Goal: Task Accomplishment & Management: Use online tool/utility

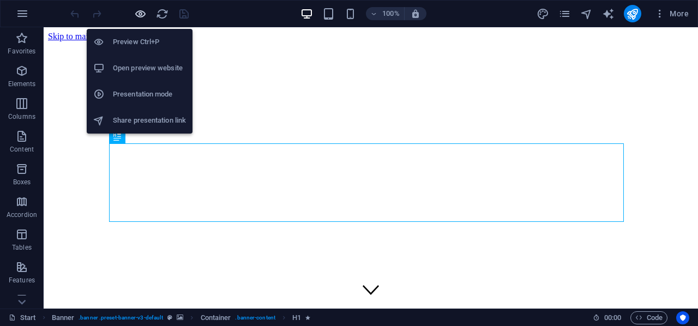
click at [141, 15] on icon "button" at bounding box center [140, 14] width 13 height 13
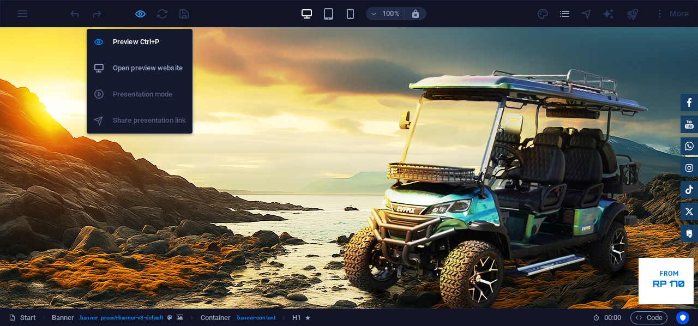
click at [138, 11] on icon "button" at bounding box center [140, 14] width 13 height 13
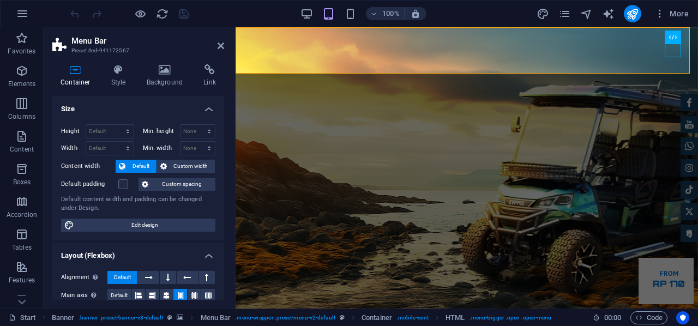
click at [216, 50] on header "Menu Bar Preset #ed-941172567" at bounding box center [138, 41] width 172 height 28
click at [221, 45] on icon at bounding box center [221, 45] width 7 height 9
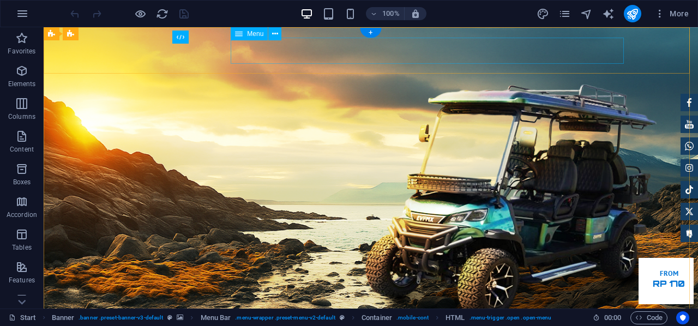
drag, startPoint x: 582, startPoint y: 55, endPoint x: 390, endPoint y: 56, distance: 191.4
select select "1"
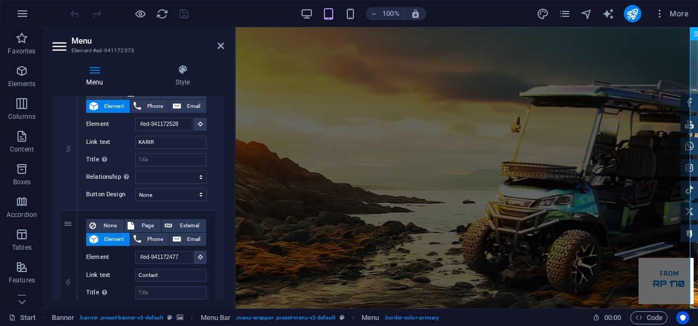
scroll to position [877, 0]
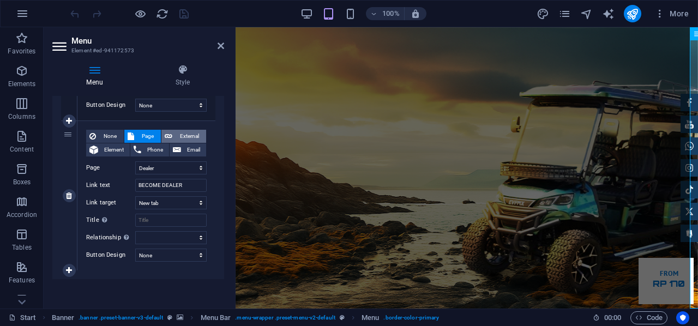
click at [165, 131] on icon at bounding box center [169, 136] width 8 height 13
select select
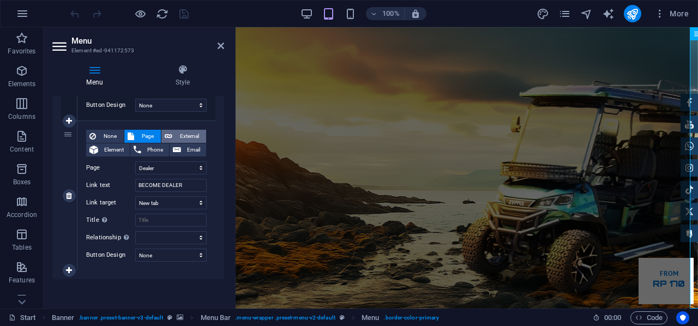
select select
click at [182, 167] on input "/en/17427915" at bounding box center [170, 167] width 71 height 13
type input "/en/17427"
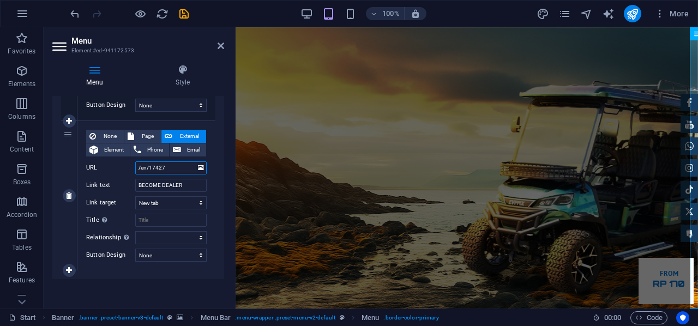
select select
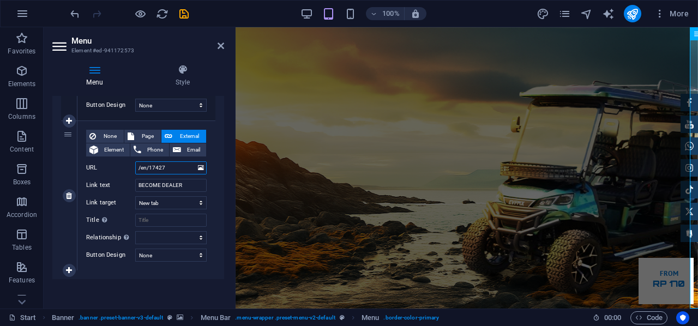
select select
type input "/"
select select
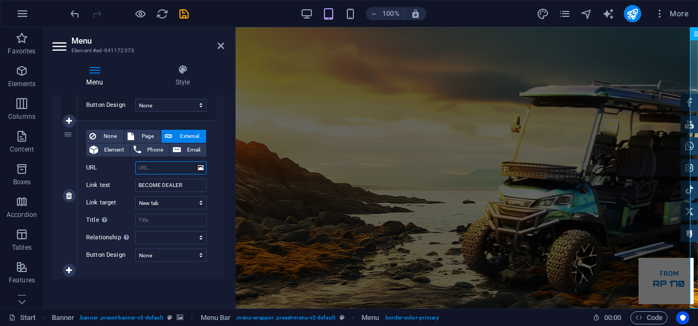
select select
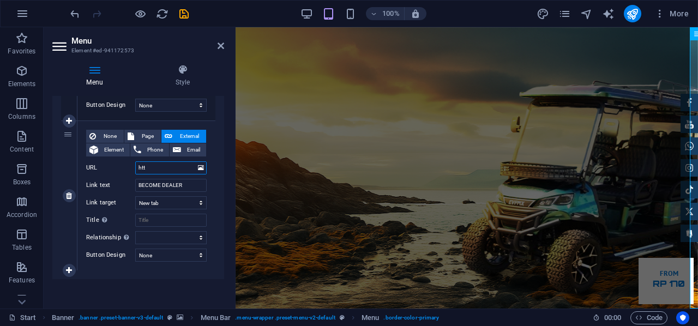
type input "http"
select select
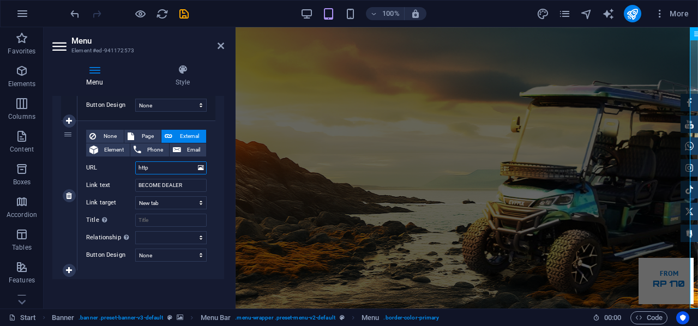
select select
type input "https"
select select
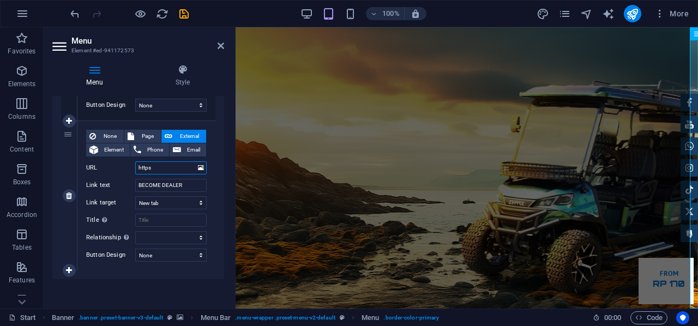
select select
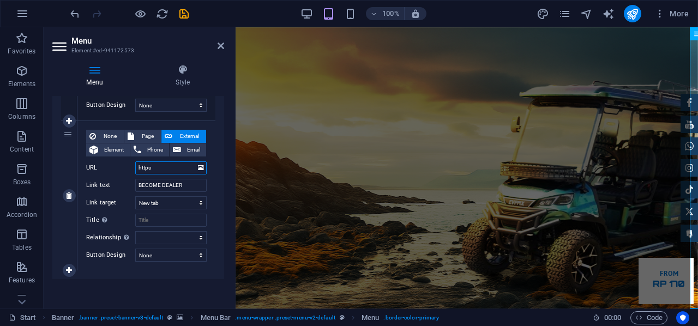
type input "https:"
select select
type input "https://"
select select
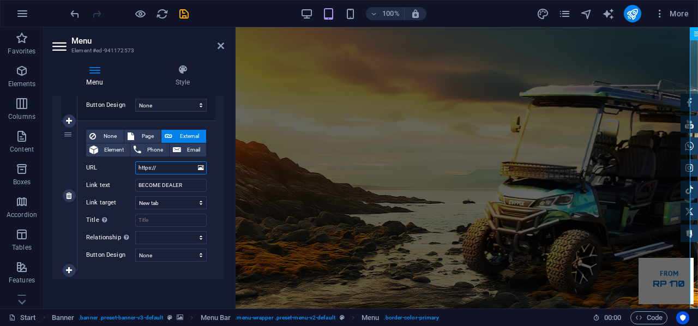
select select
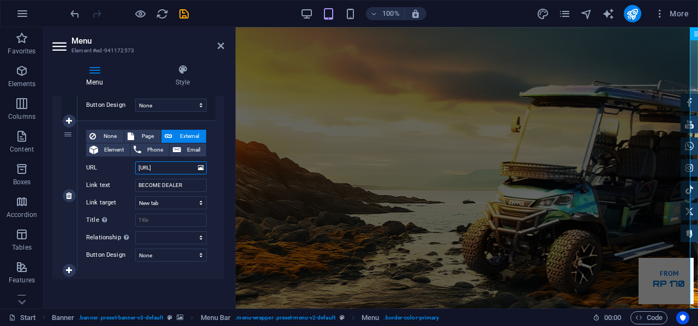
type input "[URL]"
select select
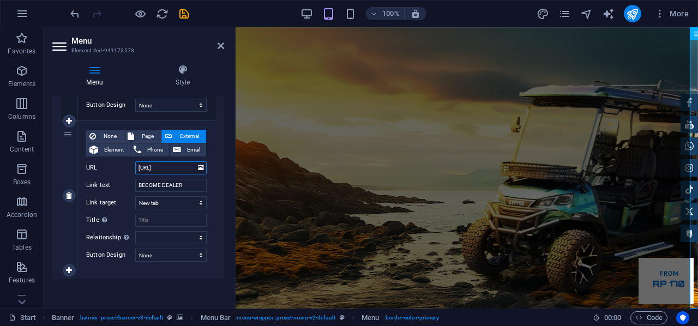
select select
type input "[URL]."
select select
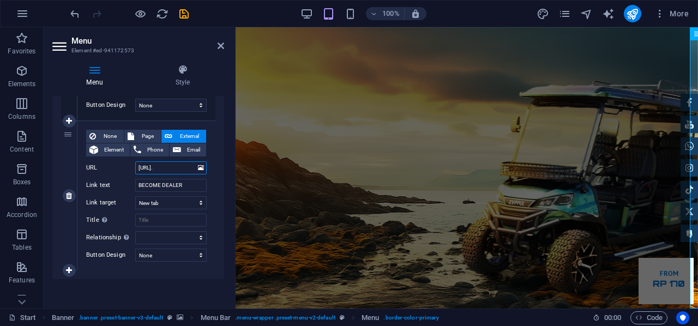
select select
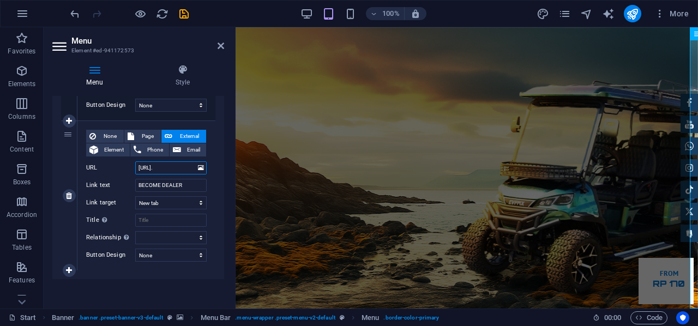
select select
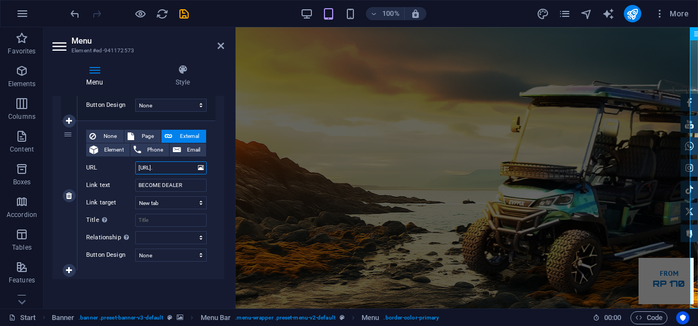
click at [188, 166] on input "[URL]." at bounding box center [170, 167] width 71 height 13
click at [199, 169] on icon at bounding box center [201, 168] width 6 height 12
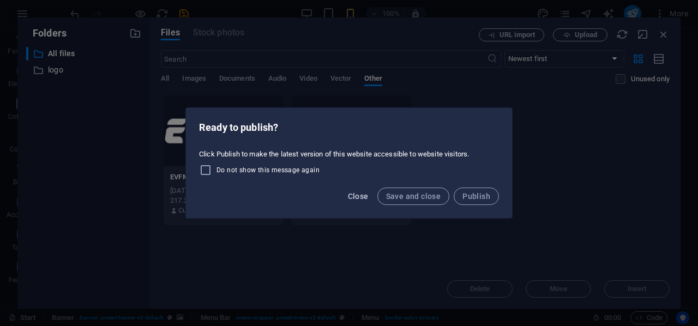
click at [363, 194] on span "Close" at bounding box center [358, 196] width 21 height 9
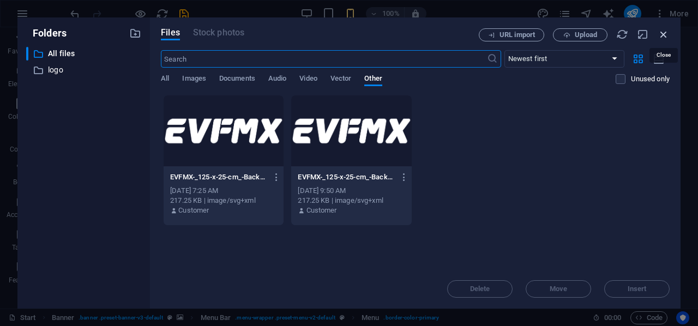
click at [662, 35] on icon "button" at bounding box center [663, 34] width 12 height 12
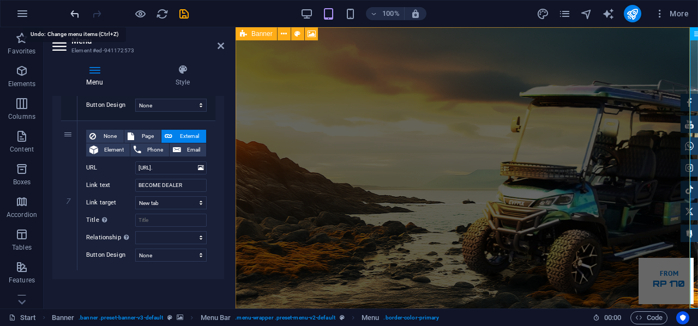
click at [69, 11] on icon "undo" at bounding box center [75, 14] width 13 height 13
select select
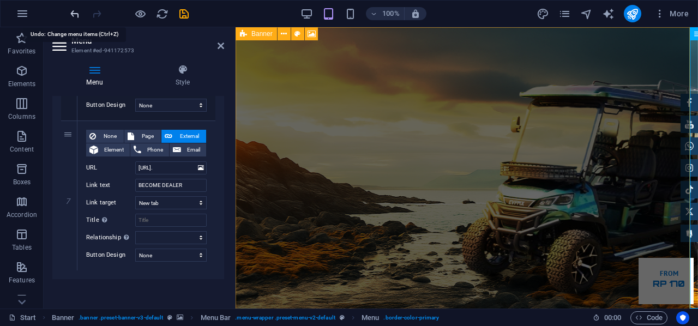
select select
type input "[URL]"
select select
click at [69, 11] on icon "undo" at bounding box center [75, 14] width 13 height 13
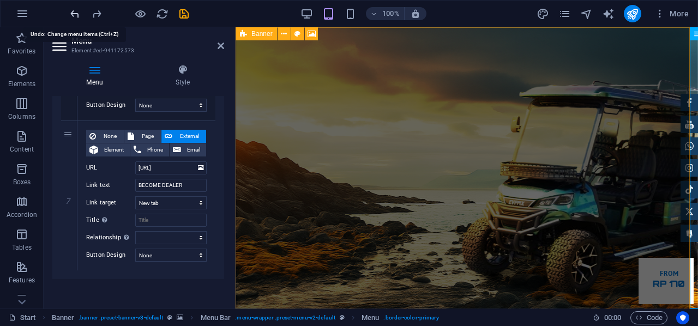
select select
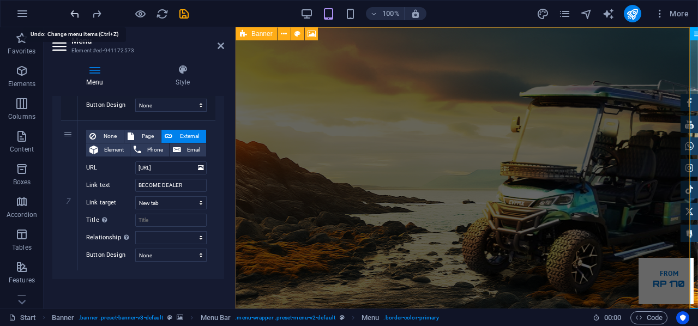
select select
type input "https://"
select select
click at [69, 11] on icon "undo" at bounding box center [75, 14] width 13 height 13
select select
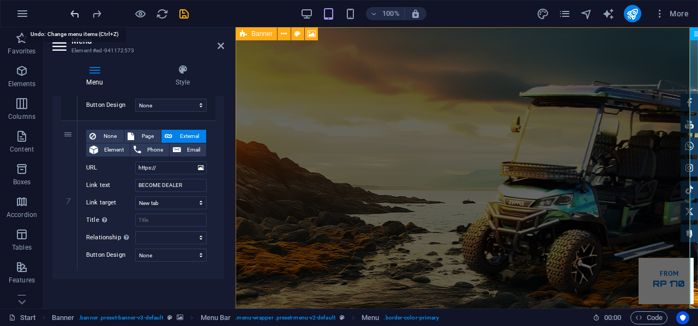
select select
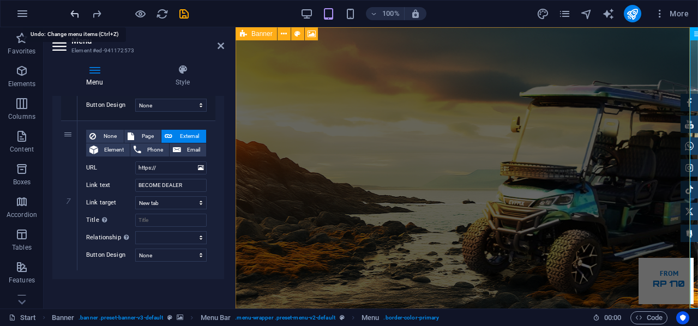
type input "https"
select select
click at [69, 11] on icon "undo" at bounding box center [75, 14] width 13 height 13
select select
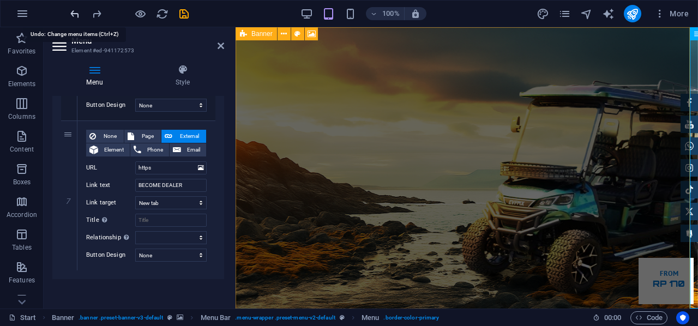
select select
type input "http"
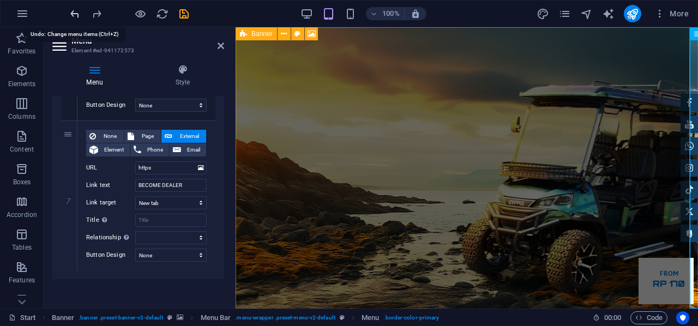
select select
click at [69, 11] on icon "undo" at bounding box center [75, 14] width 13 height 13
select select
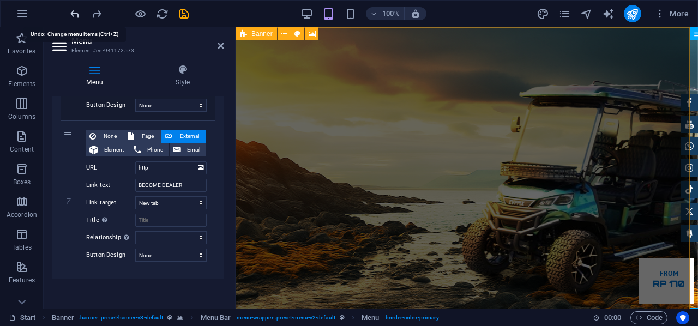
select select
click at [69, 11] on icon "undo" at bounding box center [75, 14] width 13 height 13
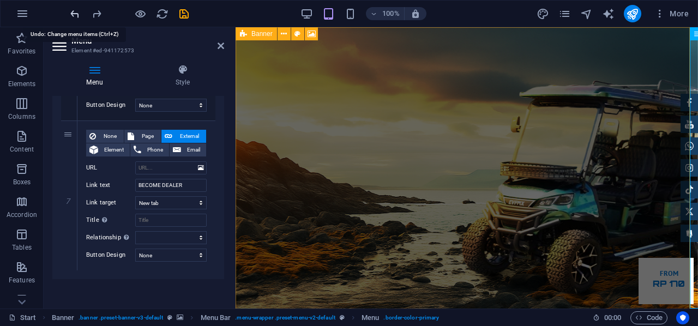
select select
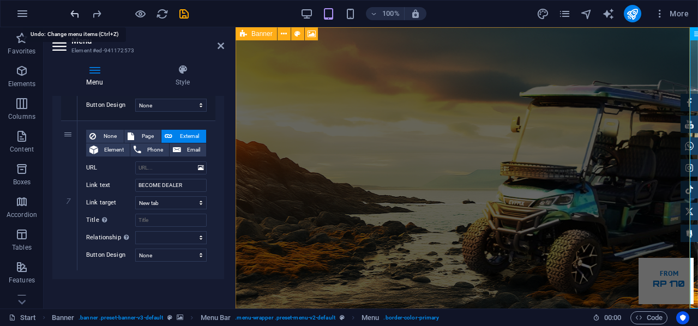
select select
type input "/en/17427"
select select
click at [69, 11] on icon "undo" at bounding box center [75, 14] width 13 height 13
select select
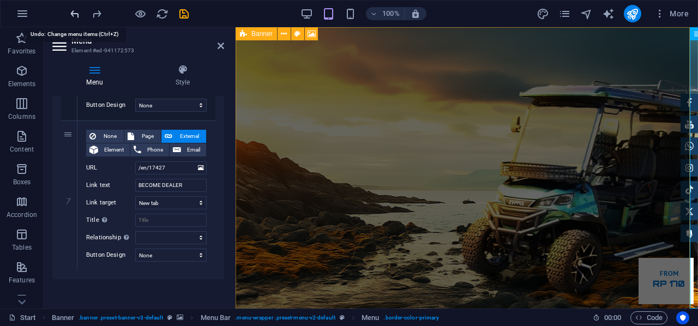
select select
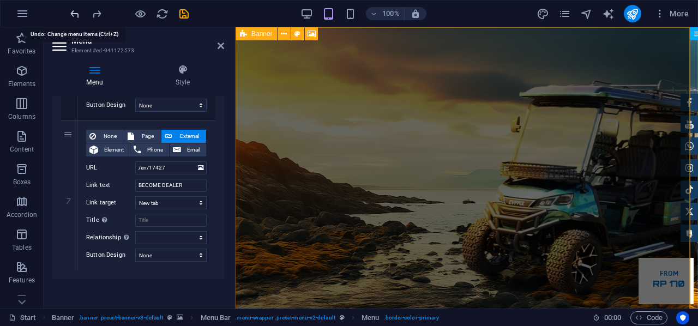
type input "/en/17427915"
select select
click at [69, 11] on icon "undo" at bounding box center [75, 14] width 13 height 13
select select
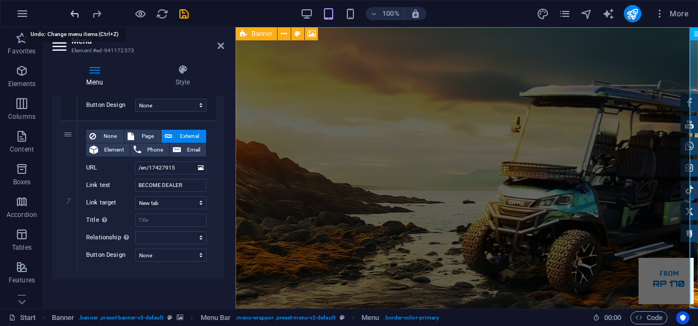
select select
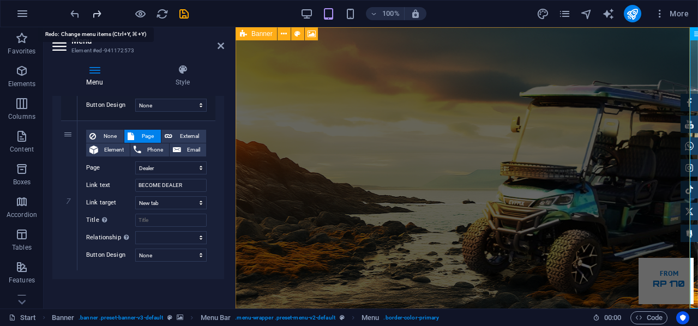
click at [99, 13] on icon "redo" at bounding box center [96, 14] width 13 height 13
select select
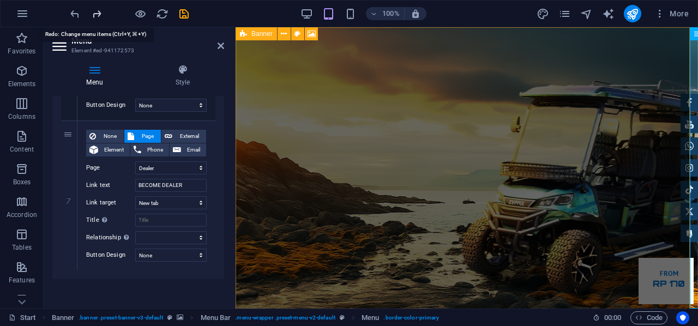
select select
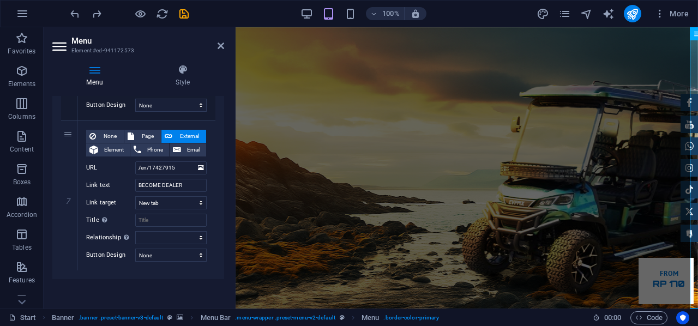
click at [227, 160] on div "Menu Style Menu Auto Custom Create custom menu items for this menu. Recommended…" at bounding box center [138, 182] width 189 height 253
click at [184, 10] on icon "save" at bounding box center [184, 14] width 13 height 13
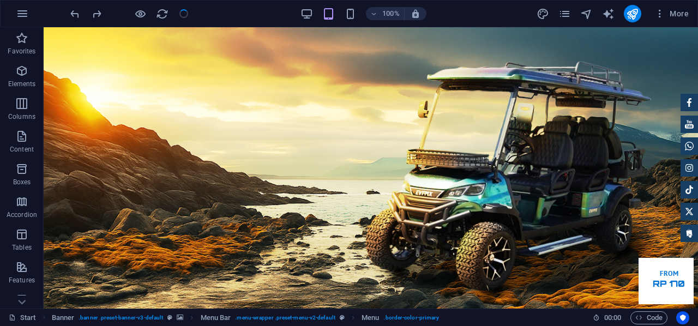
checkbox input "false"
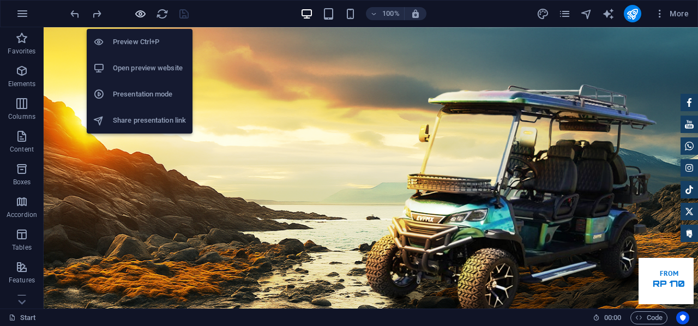
click at [144, 13] on icon "button" at bounding box center [140, 14] width 13 height 13
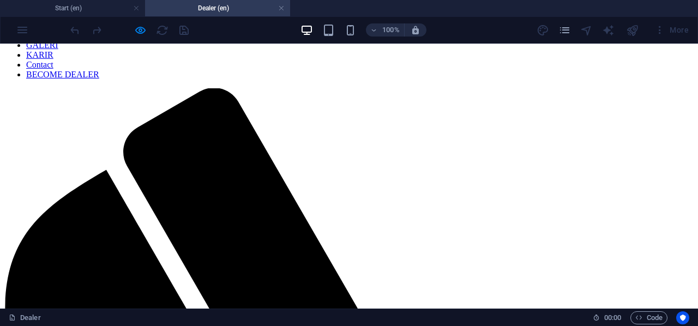
scroll to position [0, 0]
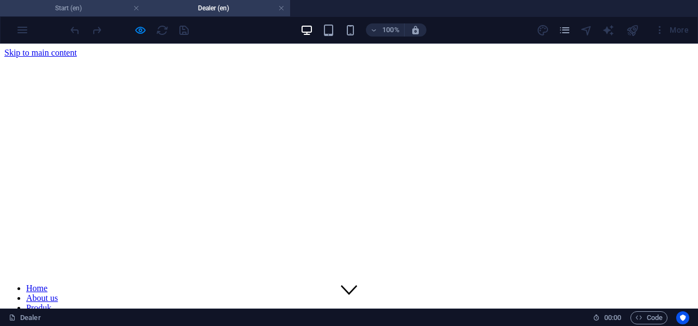
click at [79, 8] on h4 "Start (en)" at bounding box center [72, 8] width 145 height 12
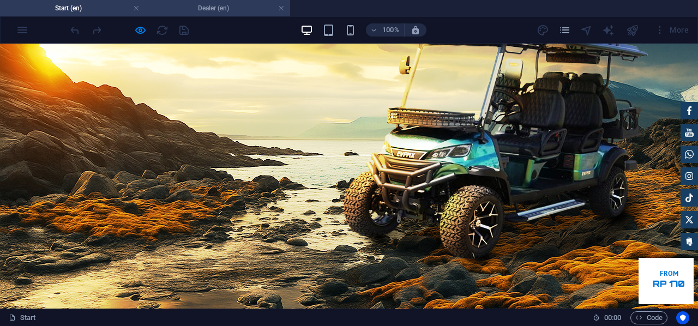
click at [226, 4] on h4 "Dealer (en)" at bounding box center [217, 8] width 145 height 12
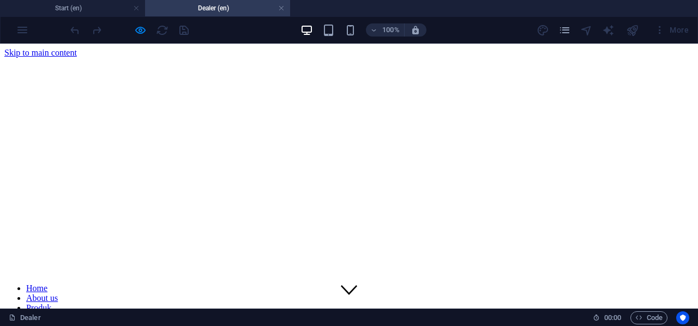
click at [228, 283] on nav "Home About us Produk GALERI KARIR Contact BECOME DEALER" at bounding box center [348, 317] width 689 height 69
click at [576, 283] on nav "Home About us Produk GALERI KARIR Contact BECOME DEALER" at bounding box center [348, 317] width 689 height 69
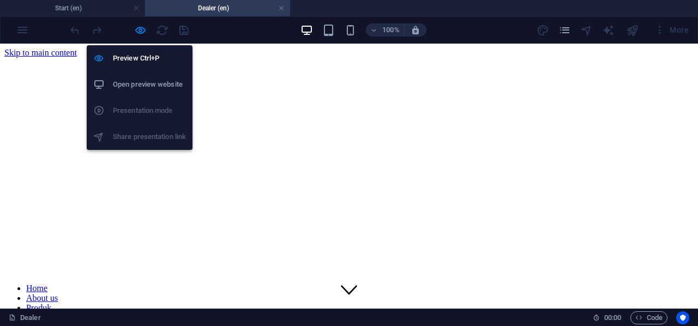
click at [146, 30] on icon "button" at bounding box center [140, 30] width 13 height 13
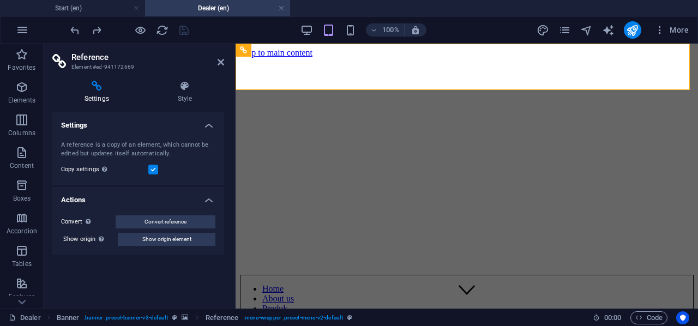
click at [216, 62] on h2 "Reference" at bounding box center [147, 57] width 153 height 10
click at [221, 63] on icon at bounding box center [221, 62] width 7 height 9
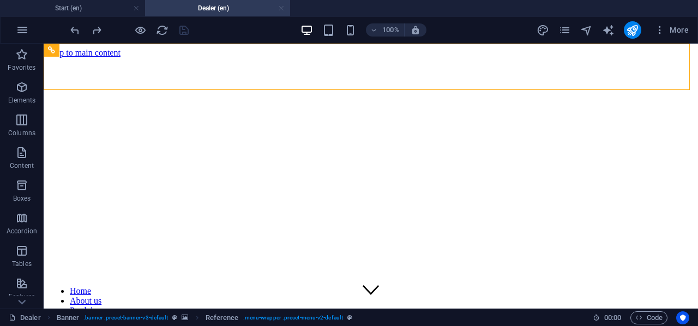
click at [283, 8] on link at bounding box center [281, 8] width 7 height 10
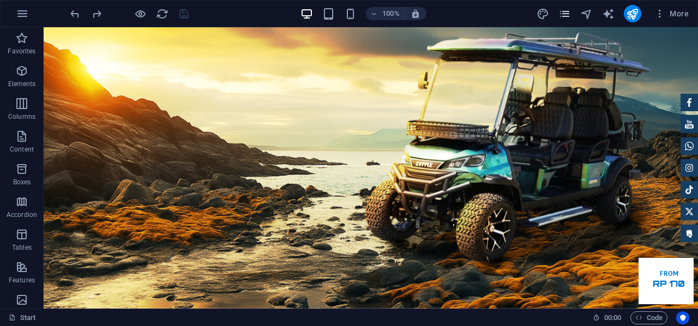
click at [558, 9] on div "More" at bounding box center [614, 13] width 156 height 17
click at [566, 13] on icon "pages" at bounding box center [564, 14] width 13 height 13
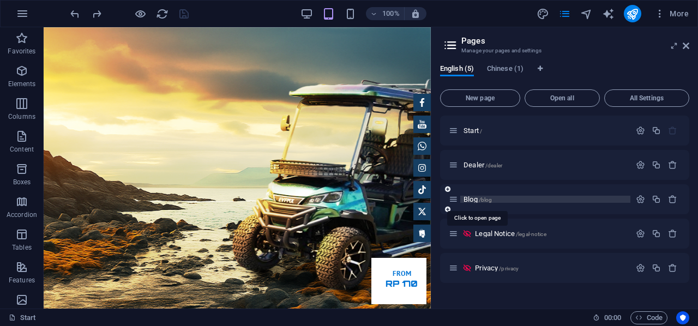
click at [486, 196] on span "Blog /blog" at bounding box center [477, 199] width 28 height 8
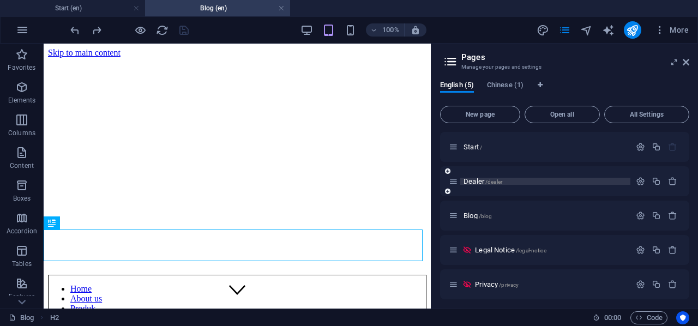
click at [476, 183] on span "Dealer /dealer" at bounding box center [482, 181] width 39 height 8
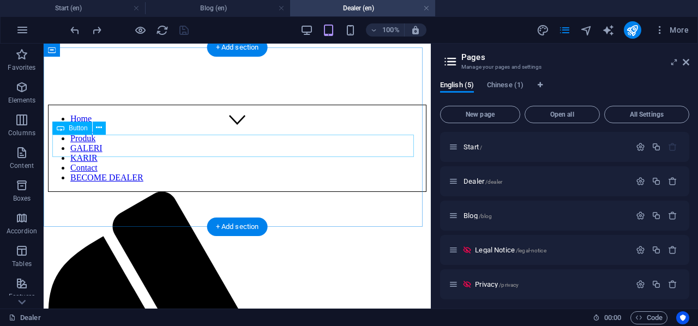
scroll to position [164, 0]
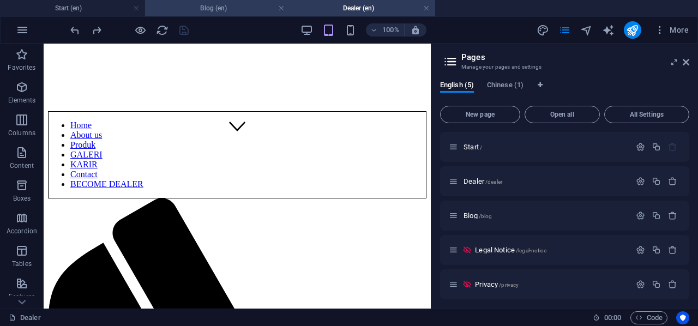
click at [257, 8] on h4 "Blog (en)" at bounding box center [217, 8] width 145 height 12
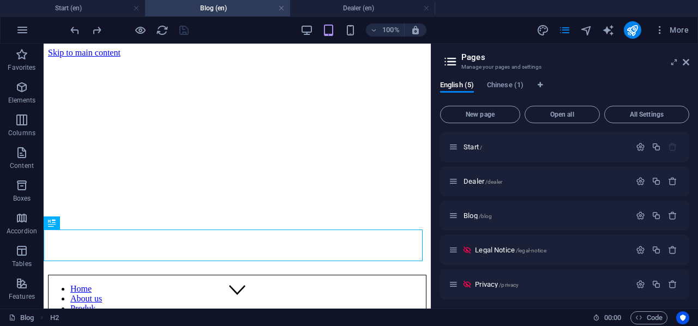
scroll to position [0, 0]
click at [685, 56] on h2 "Pages" at bounding box center [575, 57] width 228 height 10
click at [685, 59] on icon at bounding box center [686, 62] width 7 height 9
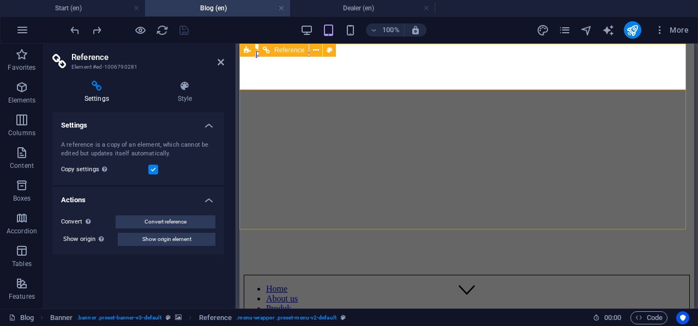
click at [325, 244] on div at bounding box center [467, 259] width 446 height 31
click at [280, 47] on span "Reference" at bounding box center [289, 50] width 30 height 7
click at [264, 48] on span "Banner" at bounding box center [265, 50] width 21 height 7
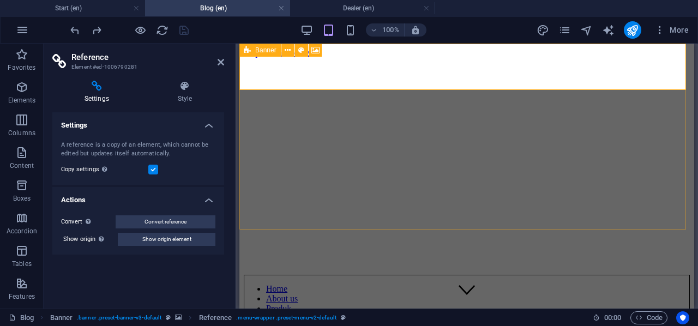
click at [264, 48] on span "Banner" at bounding box center [265, 50] width 21 height 7
select select "px"
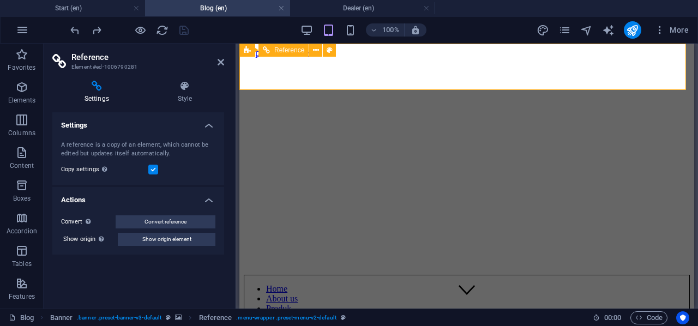
click at [281, 9] on link at bounding box center [281, 8] width 7 height 10
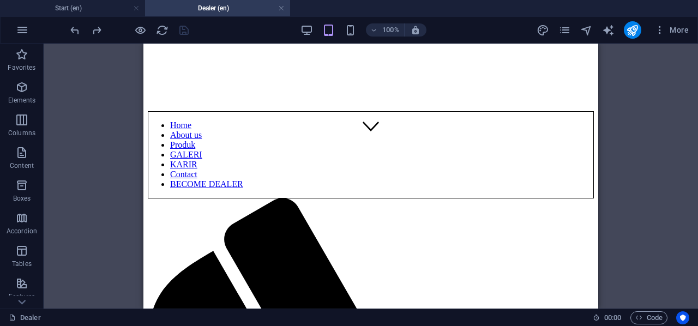
click at [281, 9] on link at bounding box center [281, 8] width 7 height 10
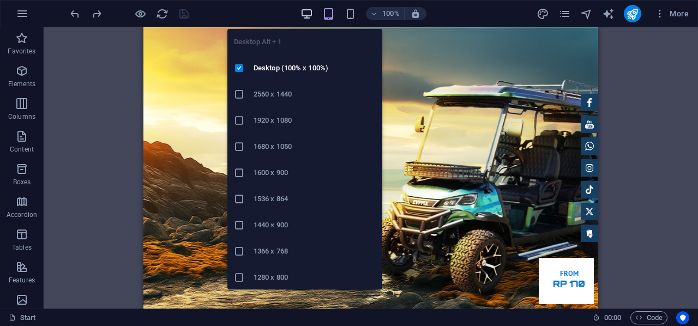
click at [306, 9] on icon "button" at bounding box center [306, 14] width 13 height 13
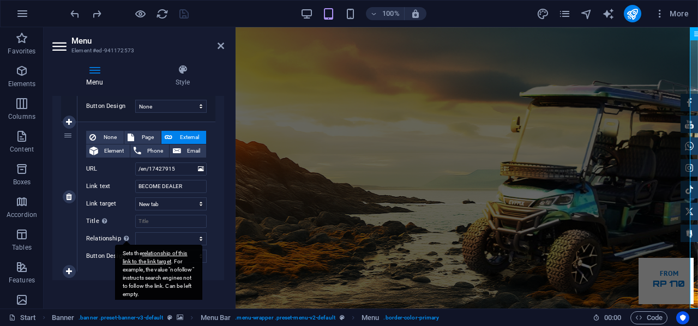
scroll to position [877, 0]
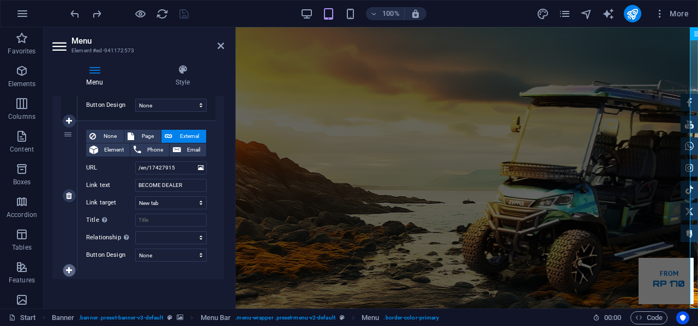
click at [68, 269] on icon at bounding box center [69, 271] width 6 height 8
select select
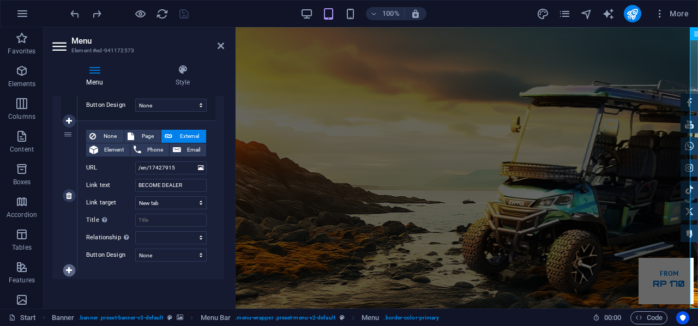
select select
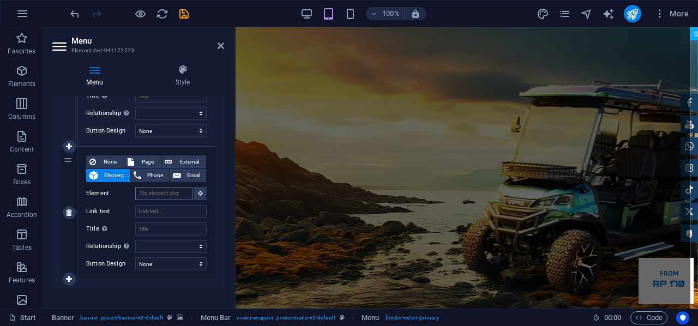
scroll to position [1009, 0]
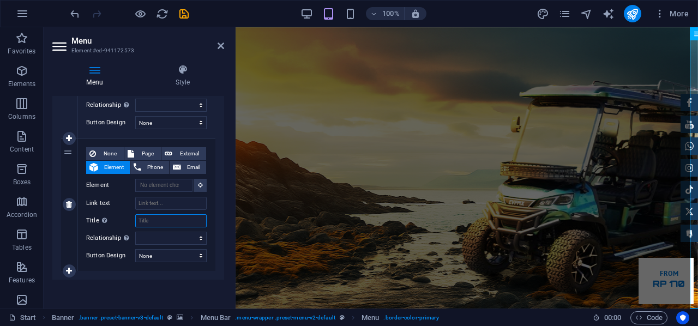
click at [156, 216] on input "Title Additional link description, should not be the same as the link text. The…" at bounding box center [170, 220] width 71 height 13
type input "Blog"
select select
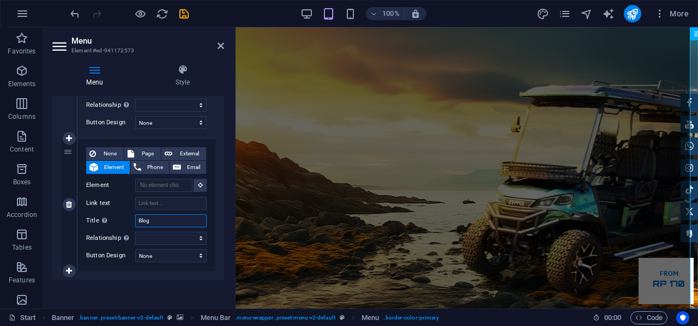
select select
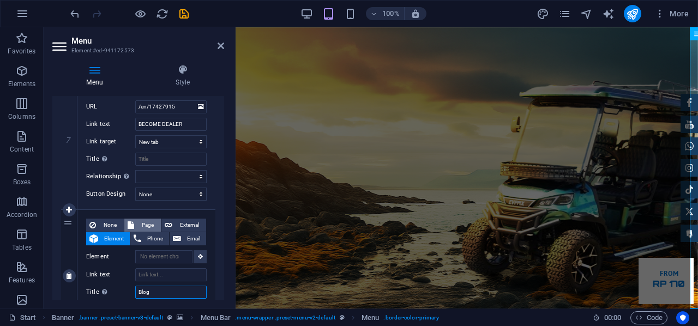
scroll to position [955, 0]
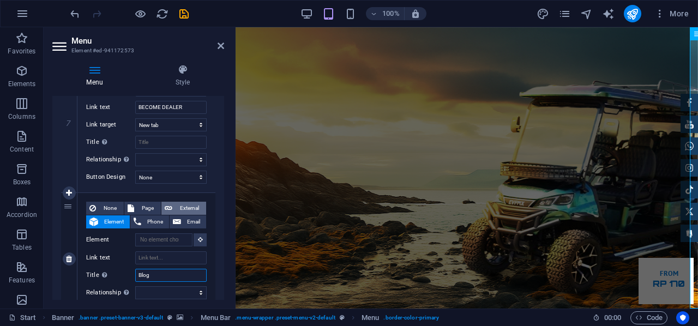
type input "Blog"
click at [170, 204] on icon at bounding box center [169, 208] width 8 height 13
select select
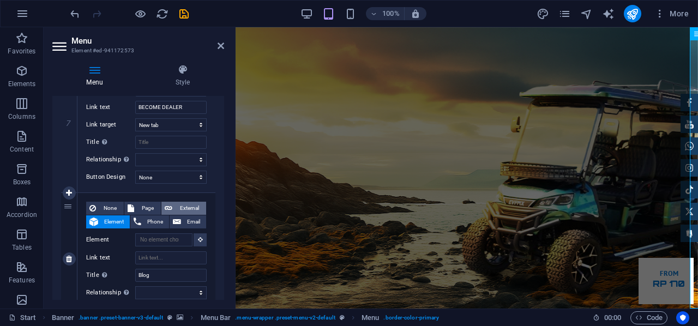
select select
select select "blank"
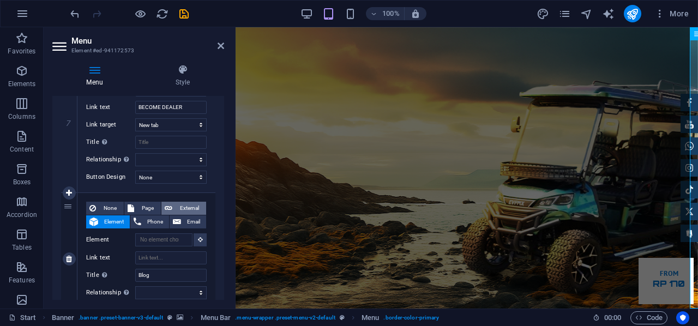
select select
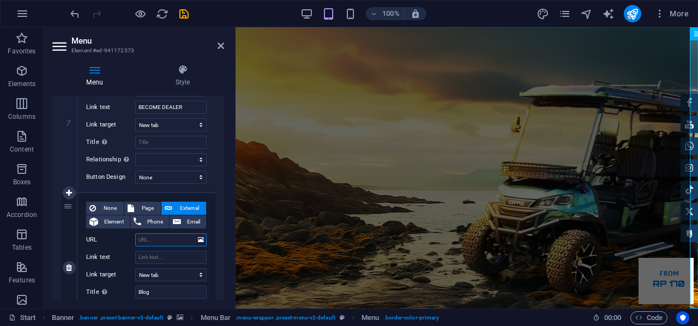
click at [166, 240] on input "URL" at bounding box center [170, 239] width 71 height 13
type input "htt"
select select
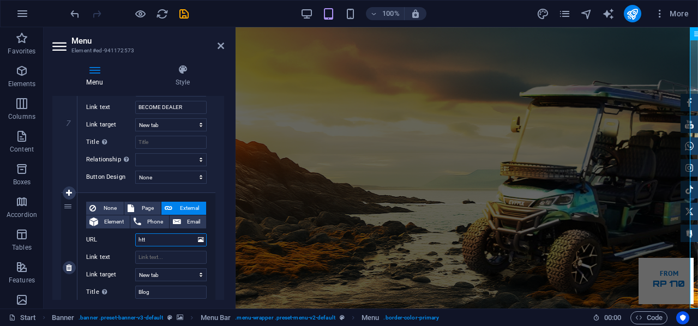
select select
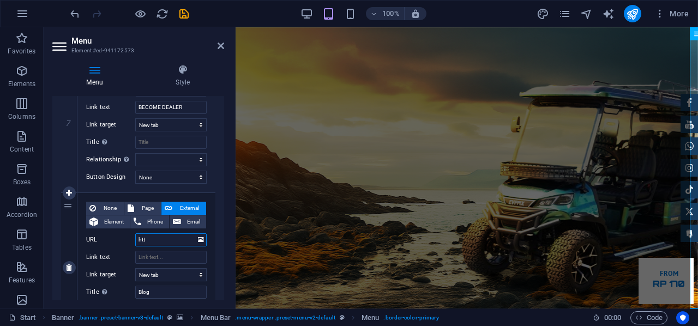
type input "http"
select select
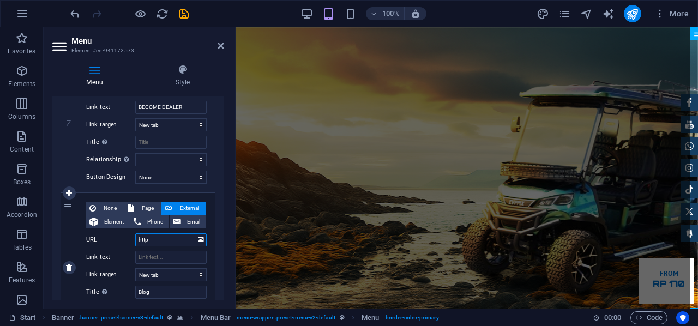
select select
type input "https:"
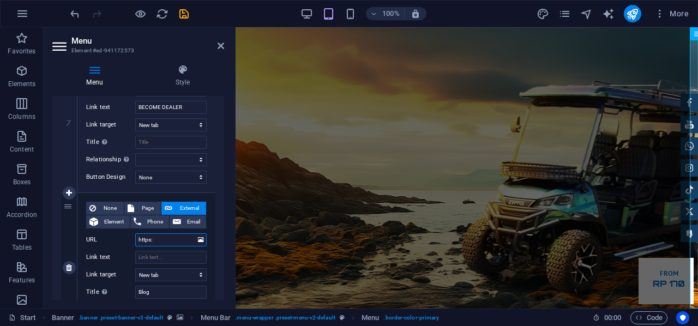
select select
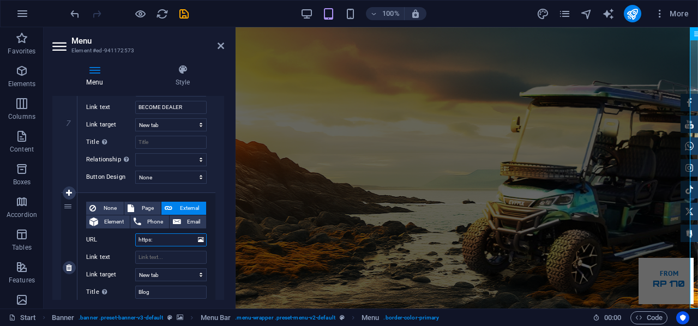
select select
type input "https://"
select select
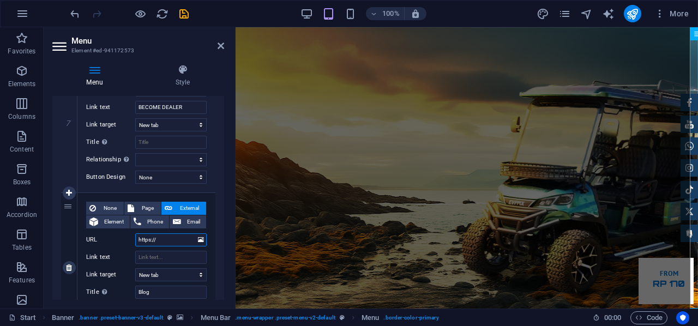
select select
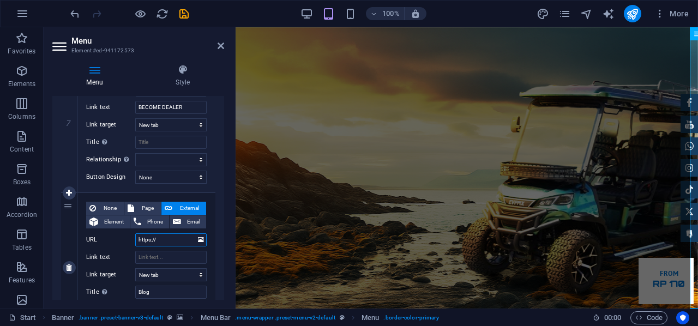
select select
click at [165, 270] on select "New tab Same tab Overlay" at bounding box center [170, 274] width 71 height 13
click at [118, 305] on div "Menu Style Menu Auto Custom Create custom menu items for this menu. Recommended…" at bounding box center [138, 182] width 189 height 253
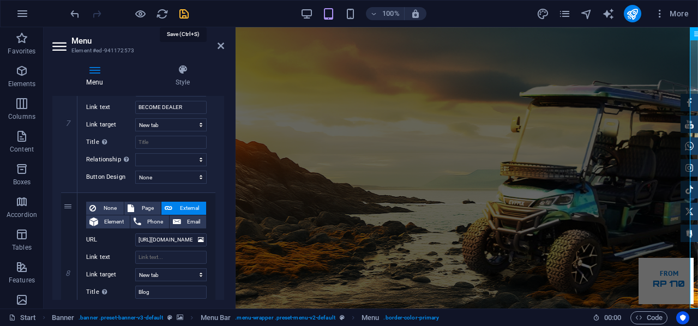
click at [185, 14] on icon "save" at bounding box center [184, 14] width 13 height 13
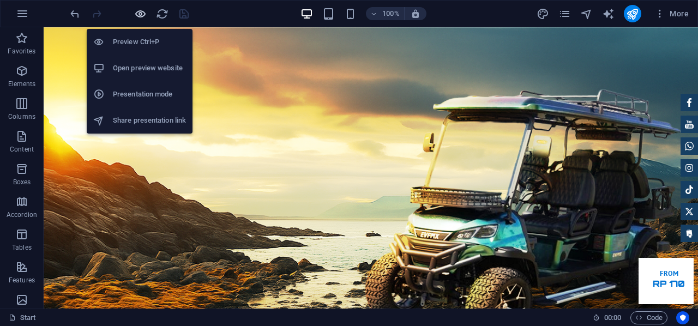
click at [140, 10] on icon "button" at bounding box center [140, 14] width 13 height 13
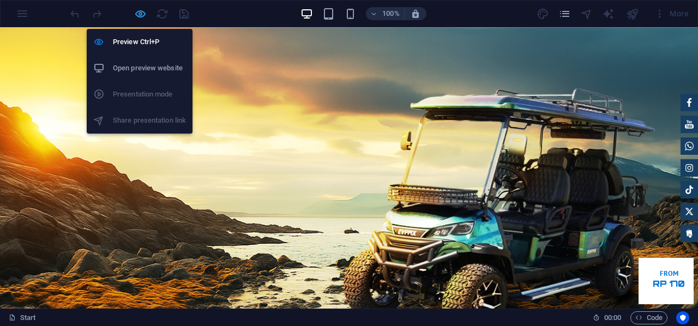
click at [136, 16] on icon "button" at bounding box center [140, 14] width 13 height 13
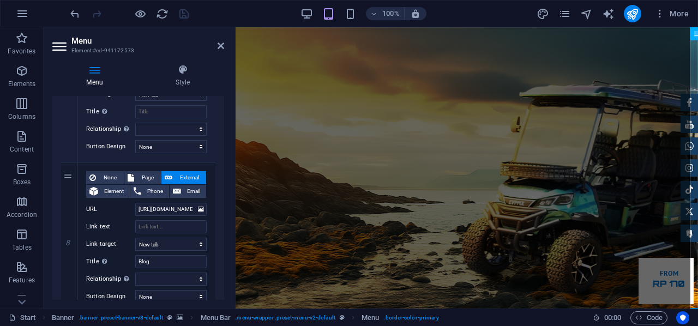
scroll to position [1026, 0]
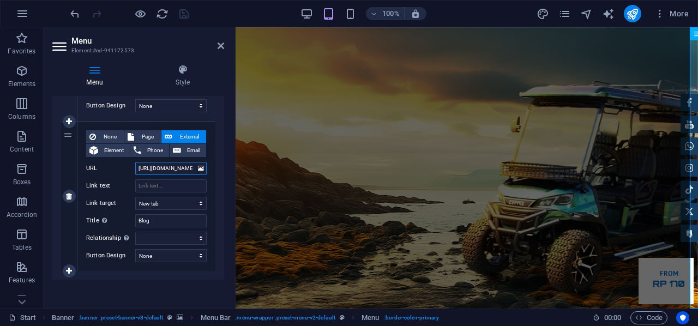
click at [174, 171] on input "[URL][DOMAIN_NAME]" at bounding box center [170, 168] width 71 height 13
click at [186, 165] on input "[URL][DOMAIN_NAME]" at bounding box center [170, 168] width 71 height 13
click at [188, 165] on input "[URL][DOMAIN_NAME]" at bounding box center [170, 168] width 71 height 13
click at [183, 14] on icon "save" at bounding box center [184, 14] width 13 height 13
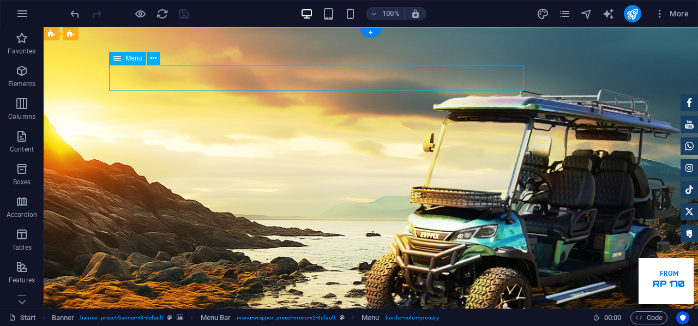
drag, startPoint x: 509, startPoint y: 76, endPoint x: 317, endPoint y: 76, distance: 191.4
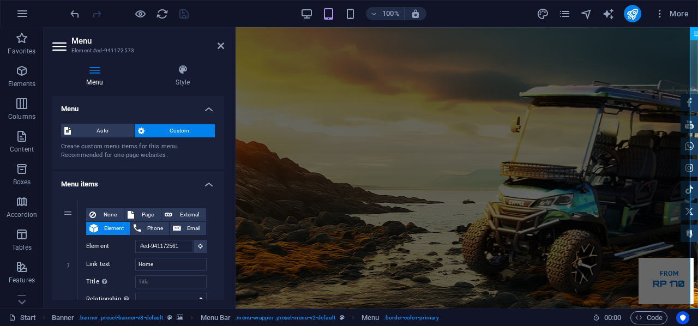
click at [132, 13] on div at bounding box center [129, 13] width 122 height 17
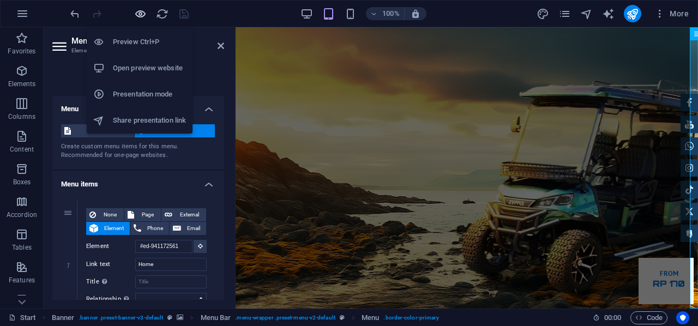
click at [140, 15] on icon "button" at bounding box center [140, 14] width 13 height 13
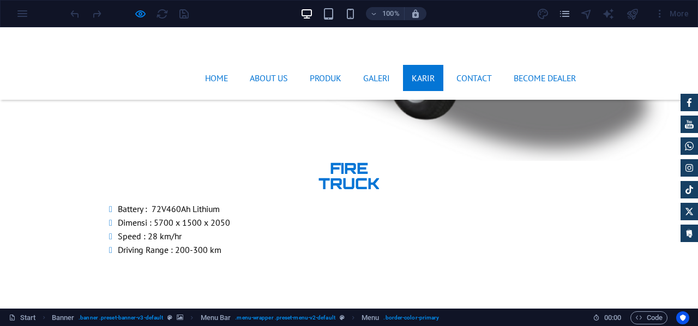
scroll to position [4538, 0]
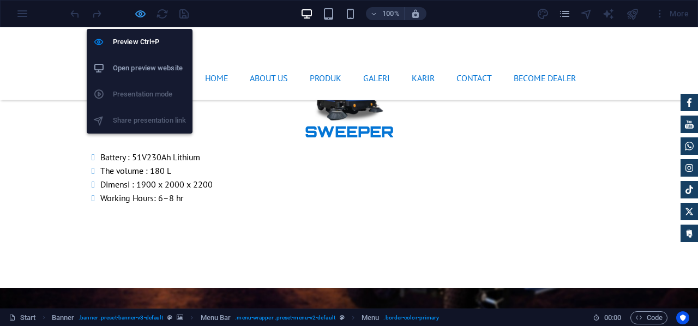
click at [142, 10] on icon "button" at bounding box center [140, 14] width 13 height 13
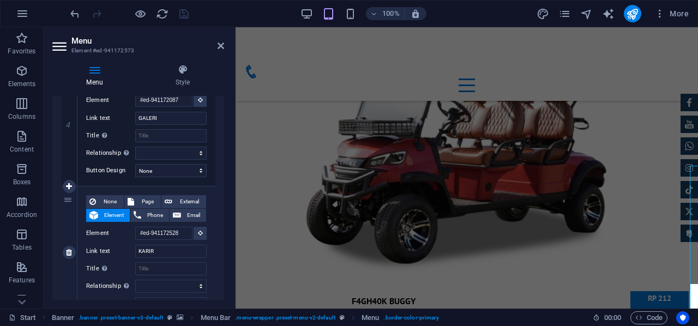
scroll to position [600, 0]
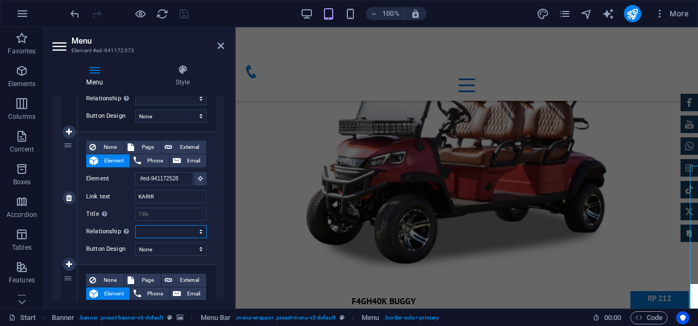
click at [165, 231] on select "alternate author bookmark external help license next nofollow noreferrer noopen…" at bounding box center [170, 231] width 71 height 13
click at [92, 226] on label "Relationship Sets the relationship of this link to the link target . For exampl…" at bounding box center [110, 231] width 49 height 13
click at [135, 226] on select "alternate author bookmark external help license next nofollow noreferrer noopen…" at bounding box center [170, 231] width 71 height 13
click at [68, 196] on icon at bounding box center [69, 198] width 6 height 8
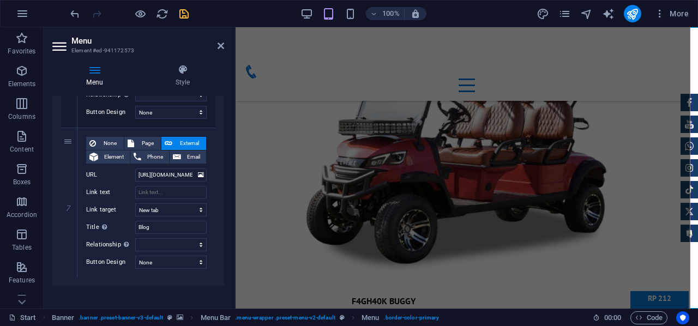
scroll to position [893, 0]
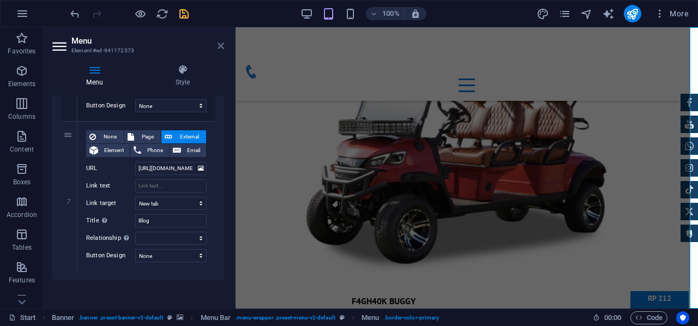
click at [222, 45] on icon at bounding box center [221, 45] width 7 height 9
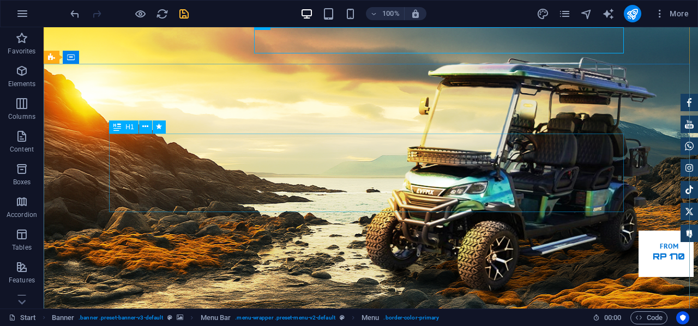
scroll to position [0, 0]
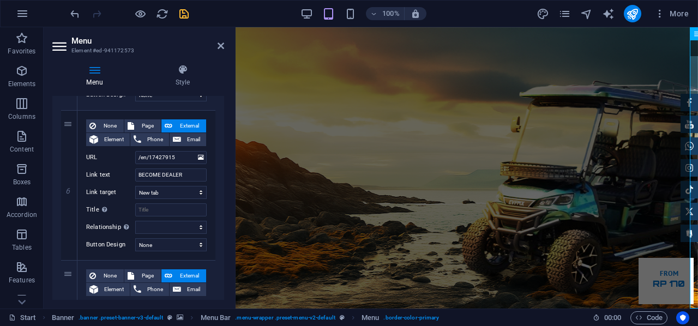
scroll to position [818, 0]
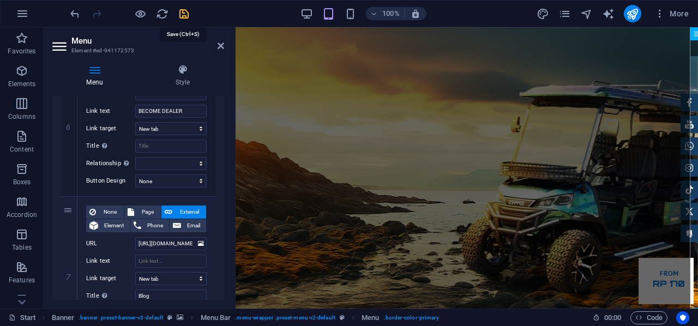
click at [185, 10] on icon "save" at bounding box center [184, 14] width 13 height 13
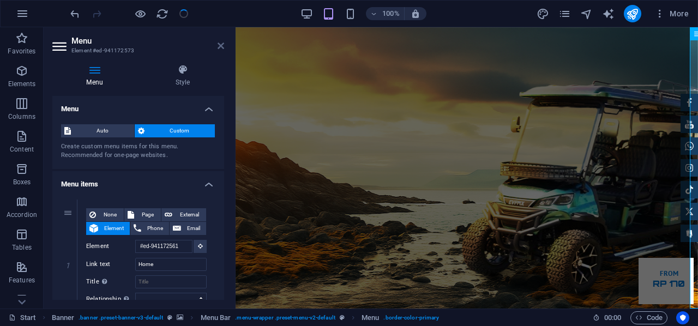
click at [221, 45] on icon at bounding box center [221, 45] width 7 height 9
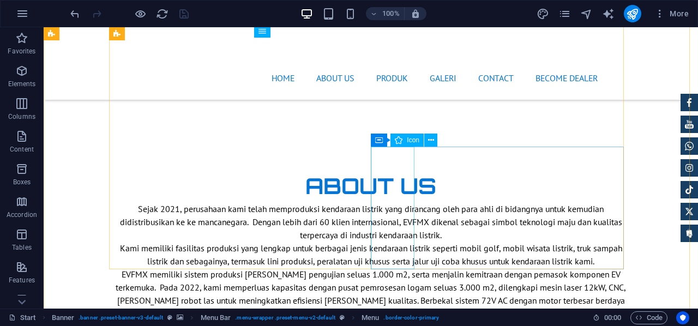
scroll to position [600, 0]
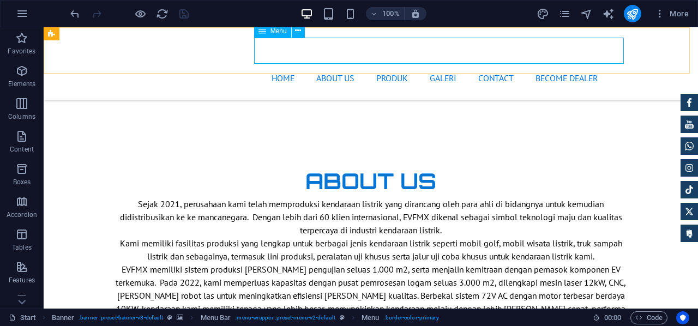
click at [433, 65] on nav "Home About us Produk GALERI Contact BECOME DEALER" at bounding box center [370, 78] width 515 height 26
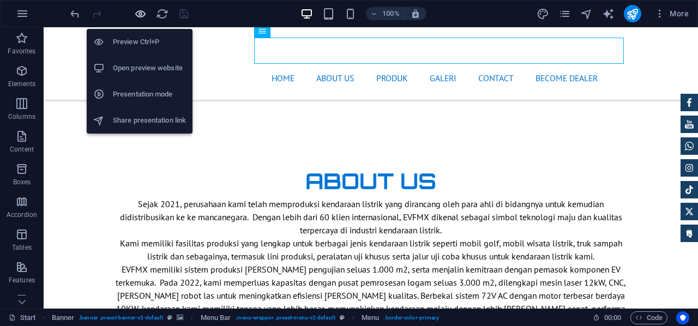
click at [144, 11] on icon "button" at bounding box center [140, 14] width 13 height 13
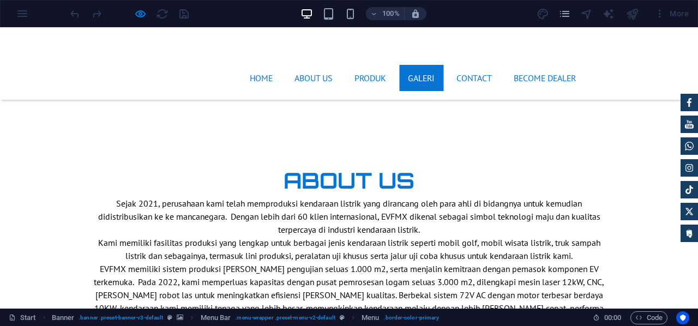
click at [411, 65] on link "GALERI" at bounding box center [421, 78] width 44 height 26
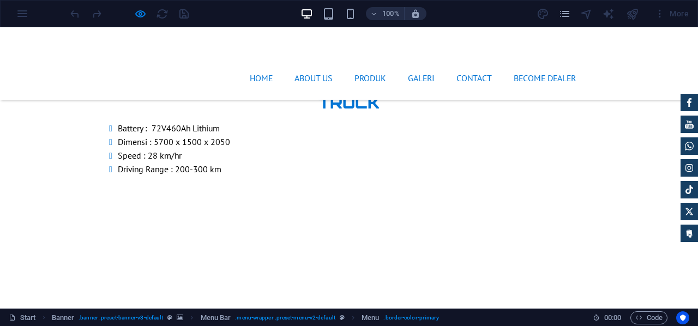
scroll to position [3736, 0]
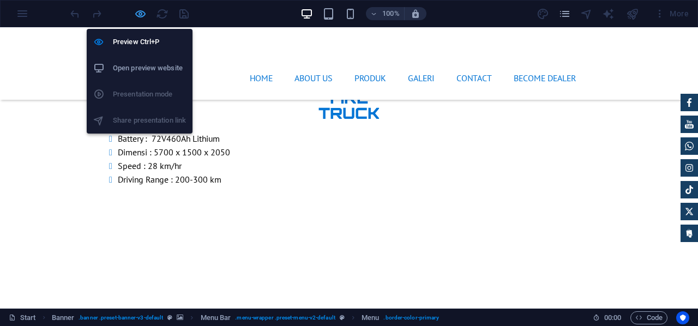
click at [143, 8] on icon "button" at bounding box center [140, 14] width 13 height 13
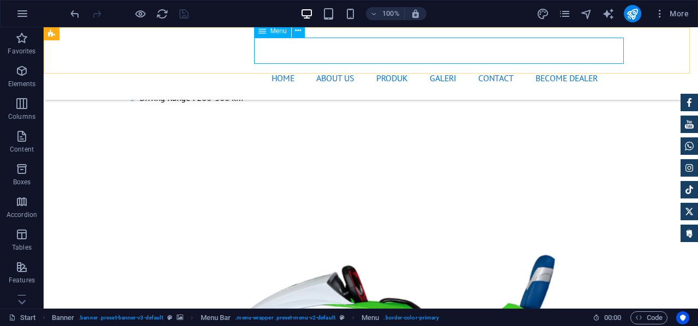
click at [615, 65] on nav "Home About us Produk GALERI Contact BECOME DEALER" at bounding box center [370, 78] width 515 height 26
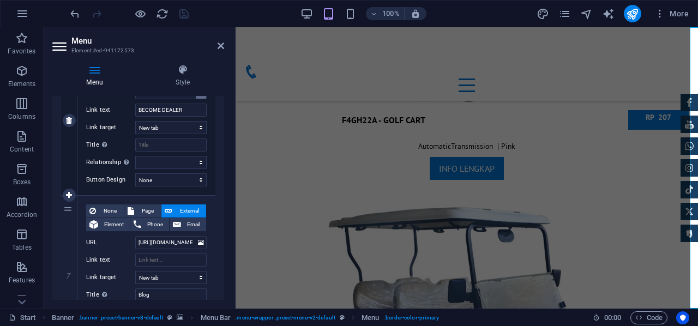
scroll to position [893, 0]
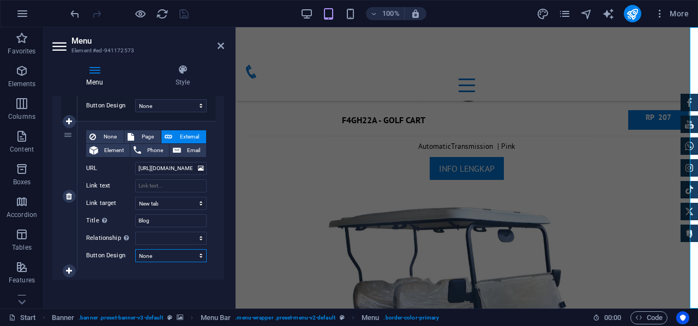
click at [153, 251] on select "None Default Primary Secondary" at bounding box center [170, 255] width 71 height 13
click at [154, 251] on select "None Default Primary Secondary" at bounding box center [170, 255] width 71 height 13
click at [157, 237] on select "alternate author bookmark external help license next nofollow noreferrer noopen…" at bounding box center [170, 238] width 71 height 13
click at [166, 239] on select "alternate author bookmark external help license next nofollow noreferrer noopen…" at bounding box center [170, 238] width 71 height 13
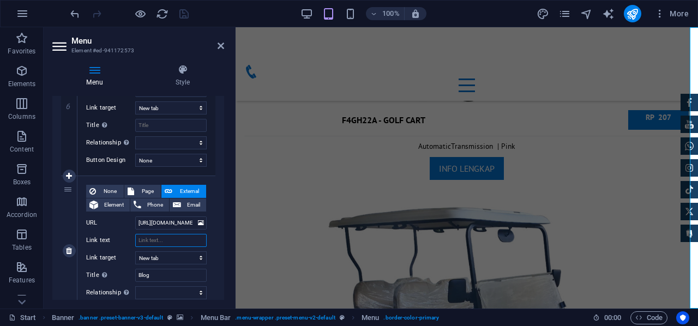
click at [153, 238] on input "Link text" at bounding box center [170, 240] width 71 height 13
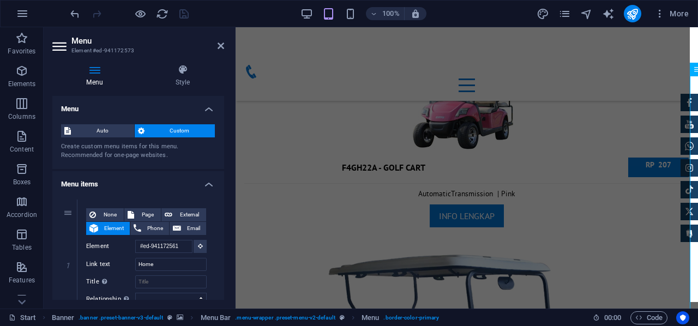
scroll to position [4815, 0]
click at [188, 128] on span "Custom" at bounding box center [180, 130] width 64 height 13
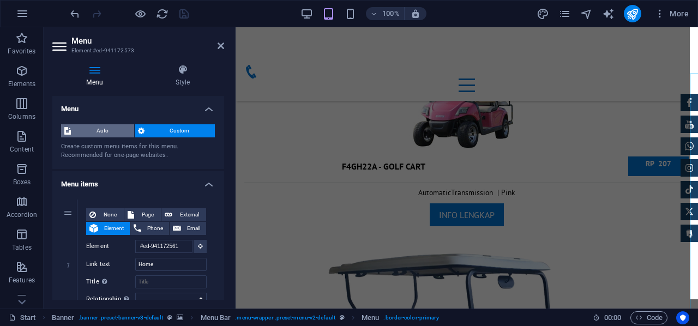
click at [94, 125] on span "Auto" at bounding box center [102, 130] width 57 height 13
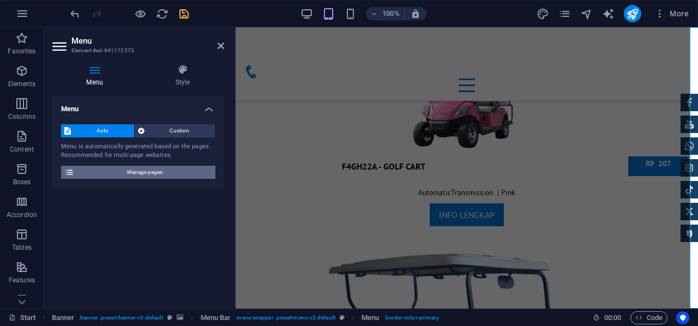
click at [164, 171] on span "Manage pages" at bounding box center [144, 172] width 135 height 13
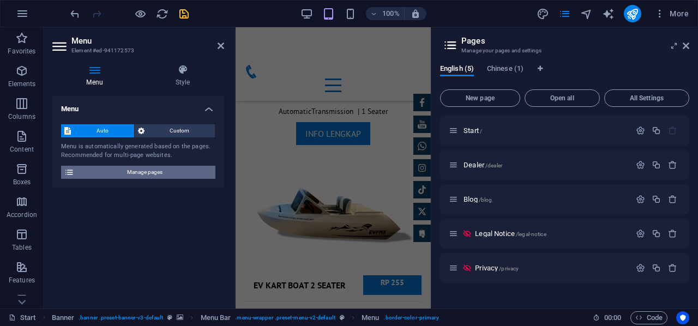
scroll to position [7670, 0]
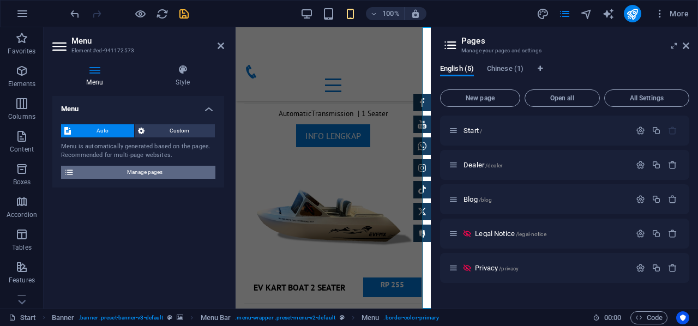
click at [164, 171] on span "Manage pages" at bounding box center [144, 172] width 135 height 13
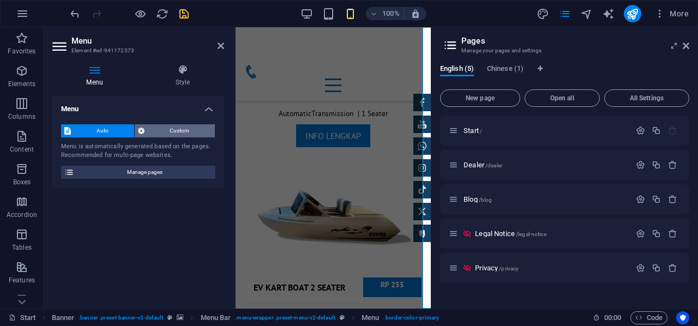
click at [180, 128] on span "Custom" at bounding box center [180, 130] width 64 height 13
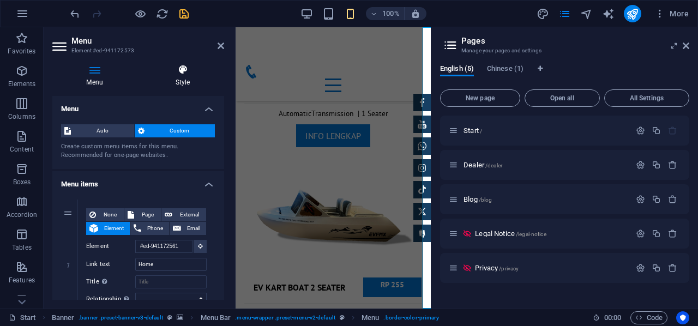
click at [182, 65] on icon at bounding box center [182, 69] width 83 height 11
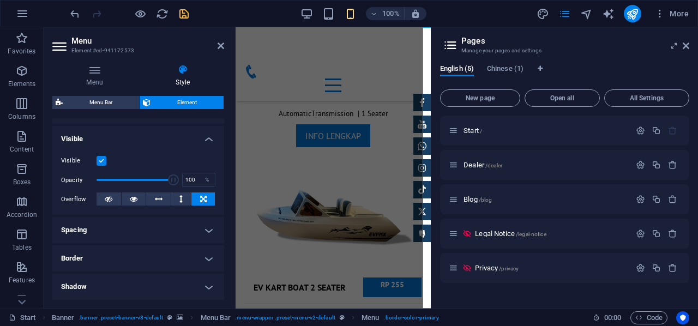
scroll to position [55, 0]
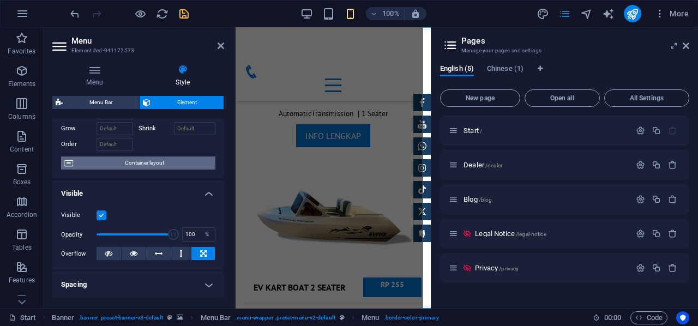
click at [159, 163] on span "Container layout" at bounding box center [144, 162] width 136 height 13
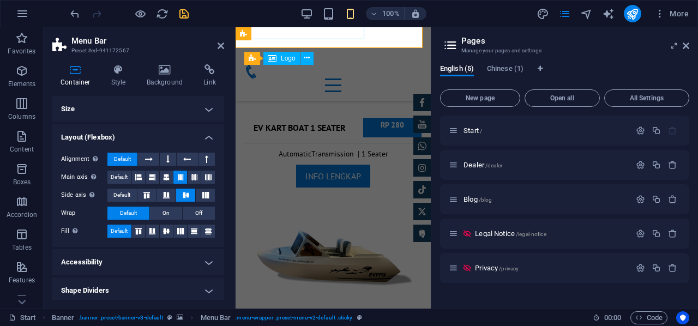
scroll to position [7615, 0]
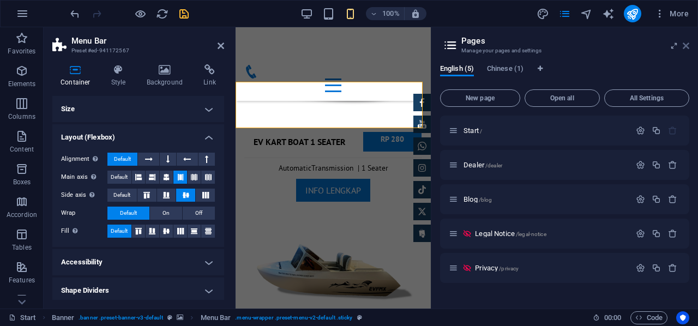
click at [684, 46] on icon at bounding box center [686, 45] width 7 height 9
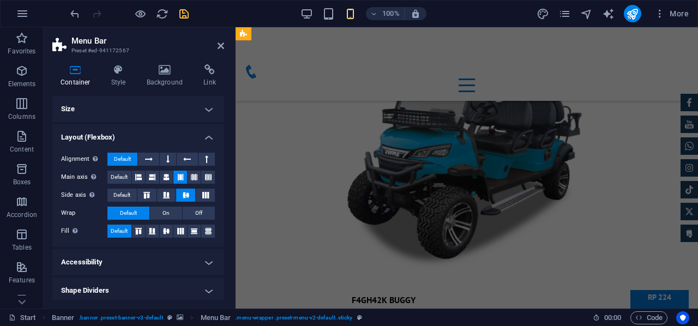
scroll to position [4733, 0]
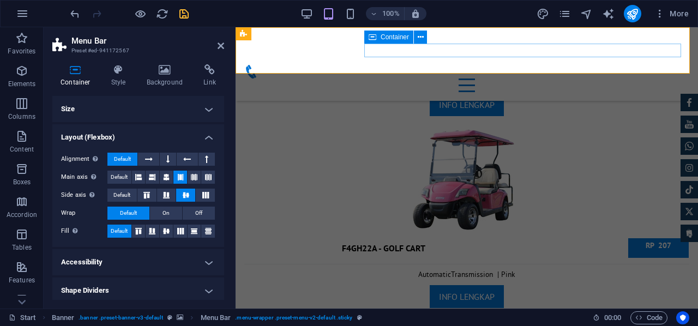
click at [619, 65] on div "Menu" at bounding box center [466, 78] width 445 height 27
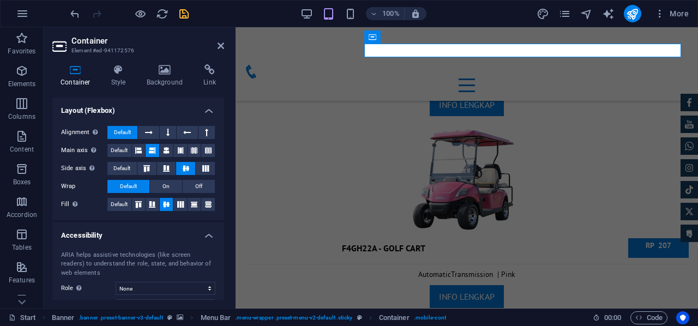
scroll to position [236, 0]
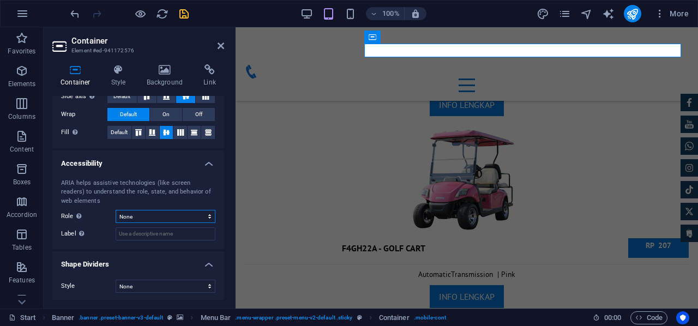
click at [170, 214] on select "None Alert Article Banner Comment Complementary Dialog Footer Header Marquee Pr…" at bounding box center [166, 216] width 100 height 13
click at [160, 288] on select "None Triangle Square Diagonal Polygon 1 Polygon 2 Zigzag Multiple Zigzags Waves…" at bounding box center [166, 286] width 100 height 13
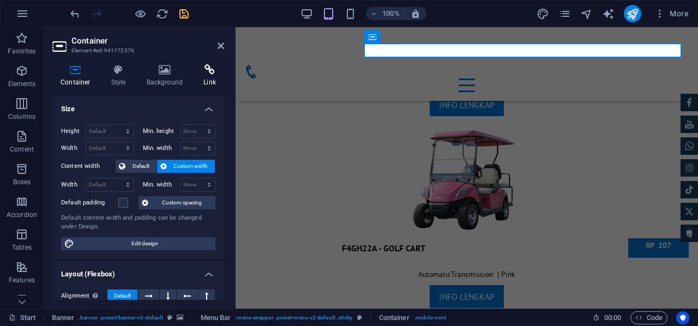
click at [210, 78] on h4 "Link" at bounding box center [209, 75] width 29 height 23
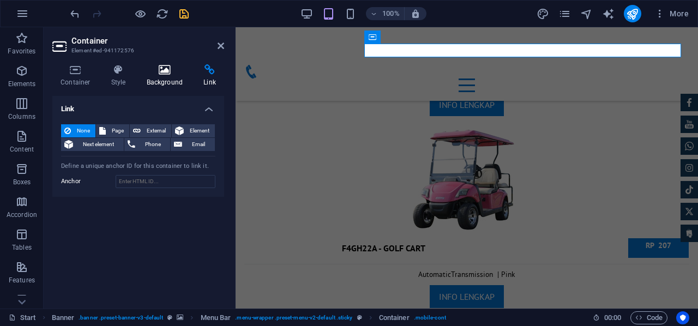
click at [172, 71] on icon at bounding box center [164, 69] width 53 height 11
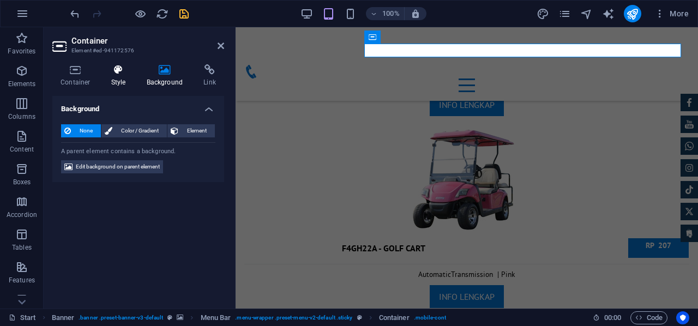
click at [129, 78] on h4 "Style" at bounding box center [120, 75] width 35 height 23
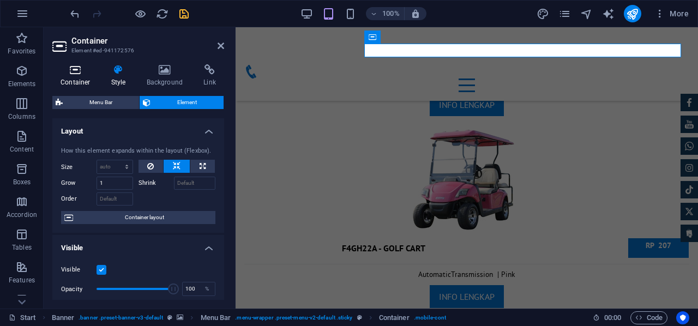
click at [87, 78] on h4 "Container" at bounding box center [77, 75] width 51 height 23
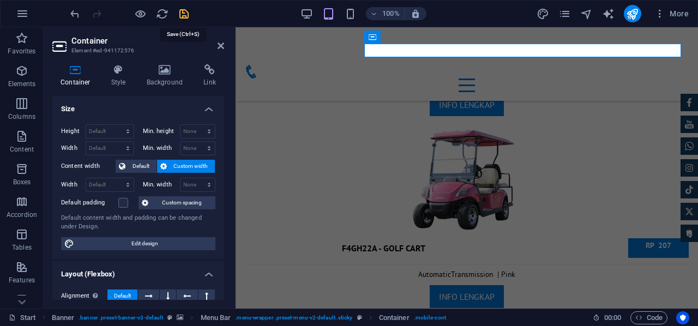
click at [185, 13] on icon "save" at bounding box center [184, 14] width 13 height 13
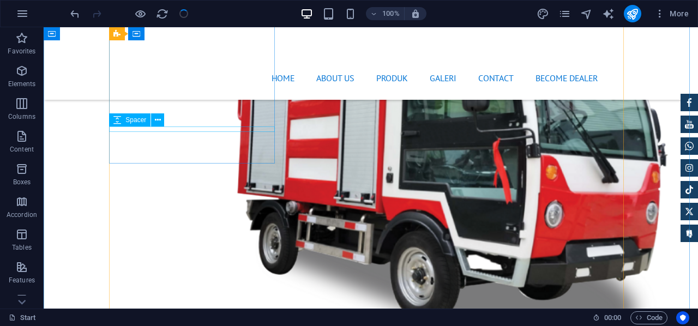
scroll to position [3387, 0]
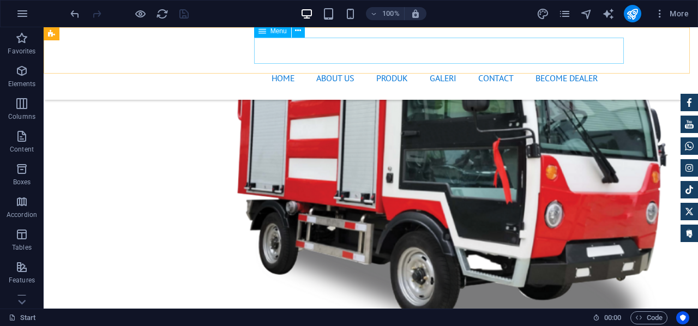
click at [610, 65] on nav "Home About us Produk GALERI Contact BECOME DEALER" at bounding box center [370, 78] width 515 height 26
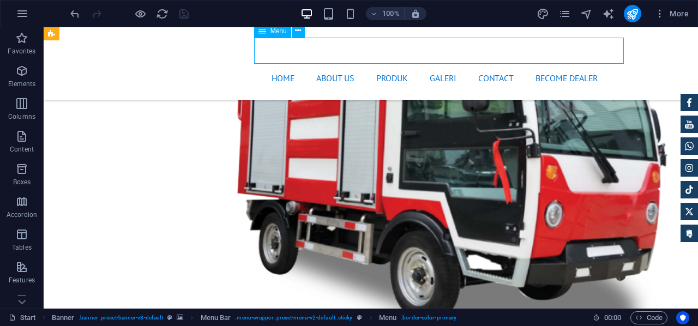
click at [610, 65] on nav "Home About us Produk GALERI Contact BECOME DEALER" at bounding box center [370, 78] width 515 height 26
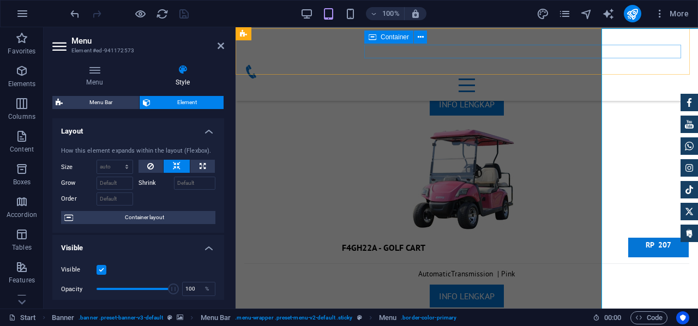
scroll to position [4733, 0]
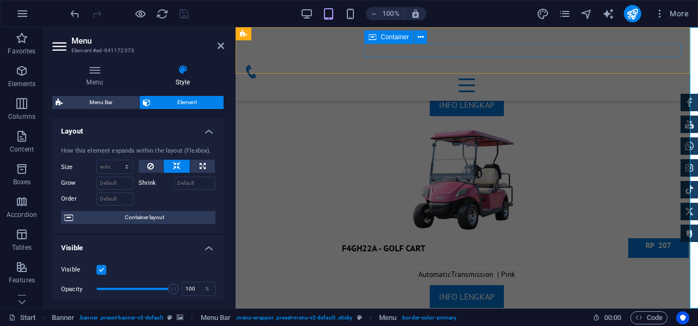
click at [612, 65] on div "Menu" at bounding box center [466, 78] width 445 height 27
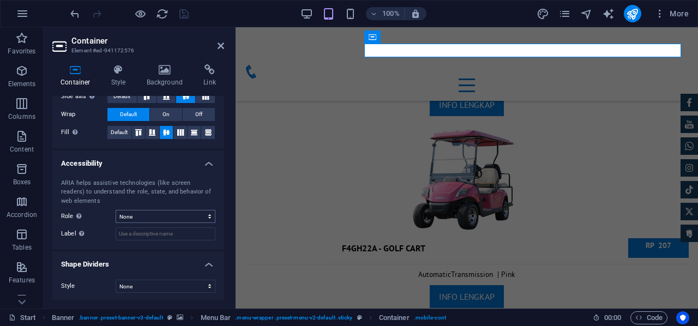
scroll to position [0, 0]
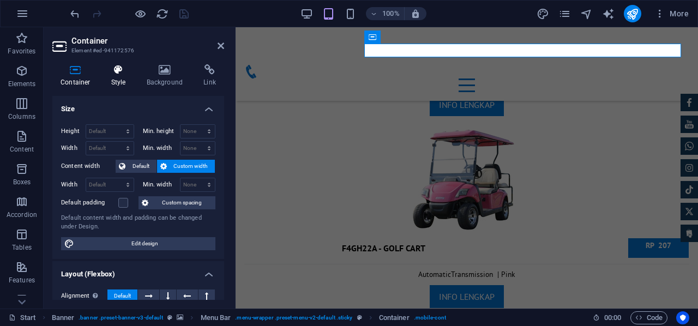
click at [113, 80] on h4 "Style" at bounding box center [120, 75] width 35 height 23
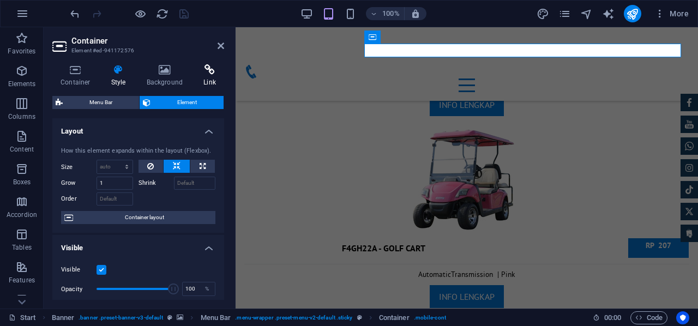
click at [204, 76] on h4 "Link" at bounding box center [209, 75] width 29 height 23
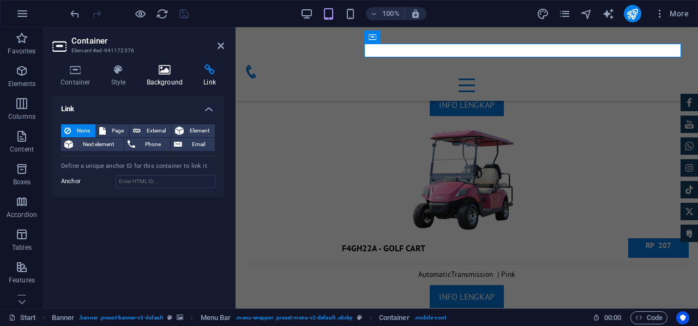
click at [173, 83] on h4 "Background" at bounding box center [166, 75] width 57 height 23
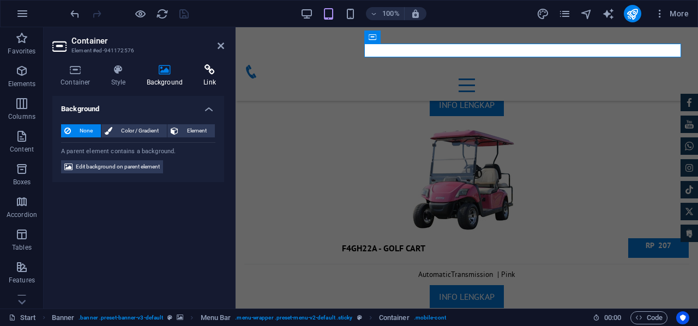
click at [206, 76] on h4 "Link" at bounding box center [209, 75] width 29 height 23
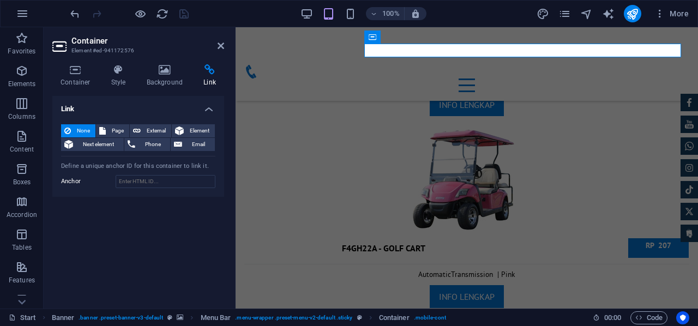
click at [75, 107] on h4 "Link" at bounding box center [138, 106] width 172 height 20
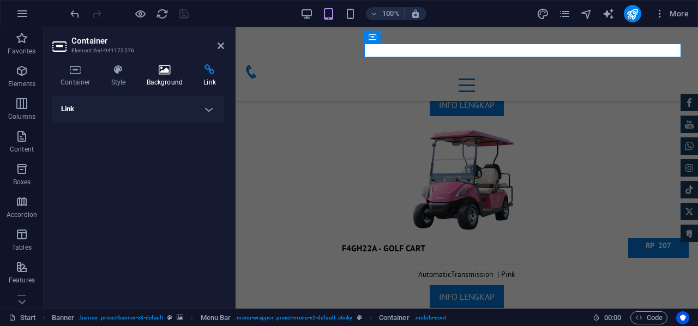
click at [160, 79] on h4 "Background" at bounding box center [166, 75] width 57 height 23
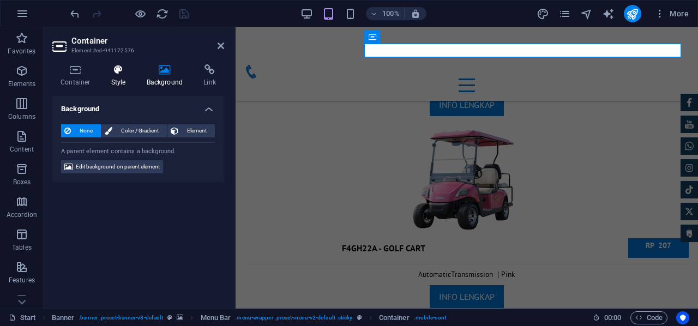
click at [126, 83] on h4 "Style" at bounding box center [120, 75] width 35 height 23
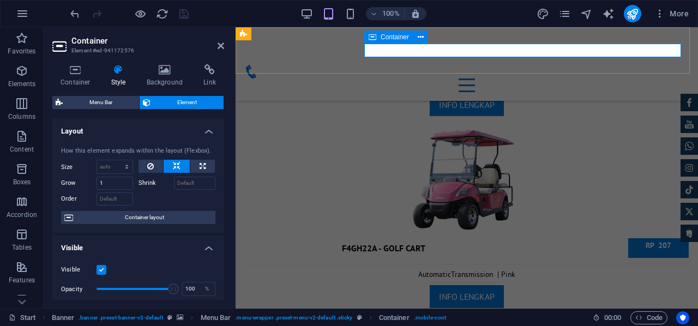
click at [457, 65] on div "Menu" at bounding box center [466, 78] width 445 height 27
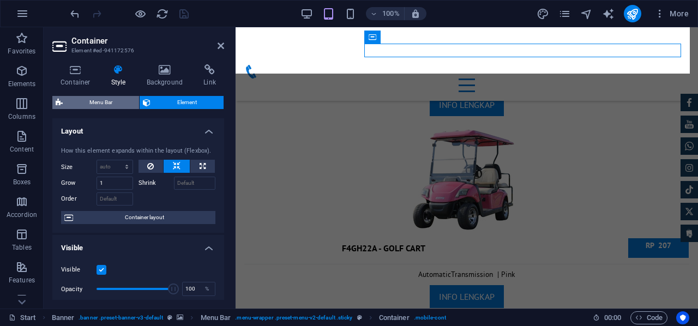
click at [87, 106] on span "Menu Bar" at bounding box center [101, 102] width 70 height 13
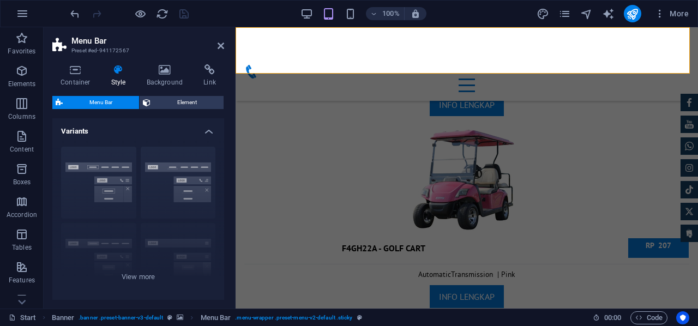
click at [93, 101] on span "Menu Bar" at bounding box center [101, 102] width 70 height 13
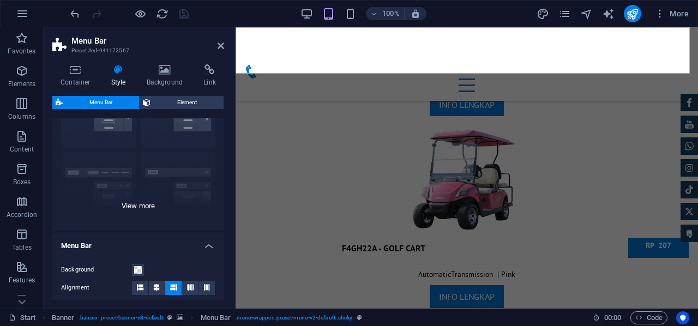
scroll to position [109, 0]
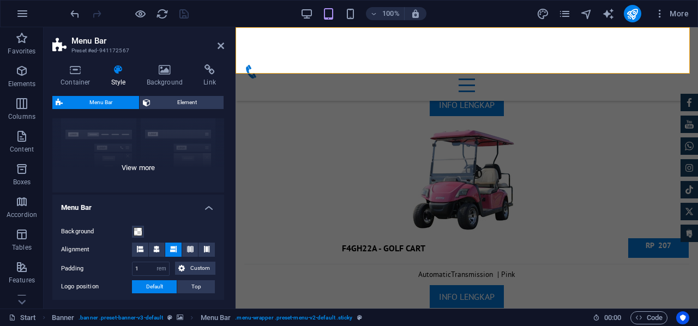
click at [144, 166] on div "Border Centered Default Fixed Loki Trigger Wide XXL" at bounding box center [138, 111] width 172 height 164
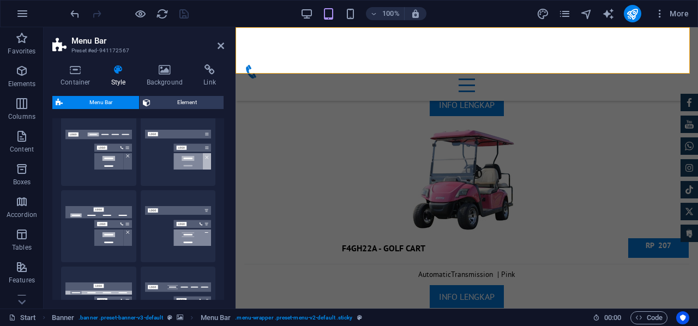
click at [111, 101] on span "Menu Bar" at bounding box center [101, 102] width 70 height 13
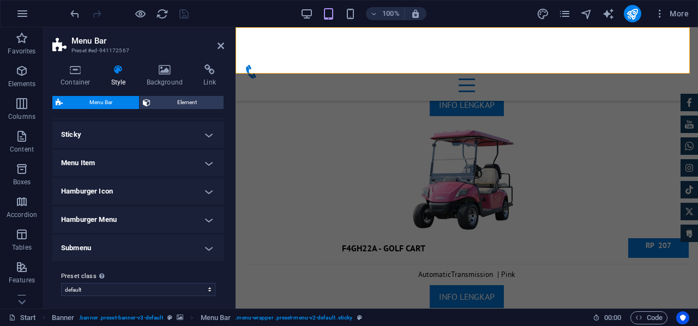
scroll to position [454, 0]
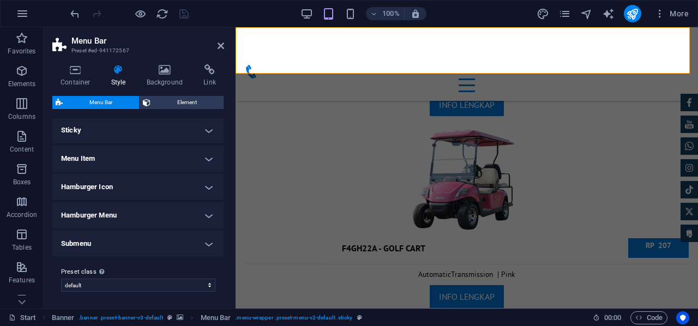
click at [154, 215] on h4 "Hamburger Menu" at bounding box center [138, 215] width 172 height 26
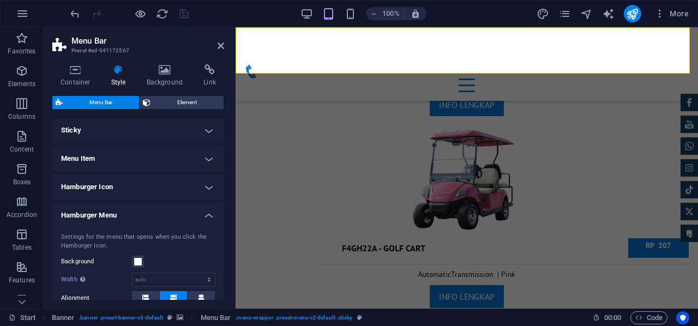
click at [154, 215] on h4 "Hamburger Menu" at bounding box center [138, 212] width 172 height 20
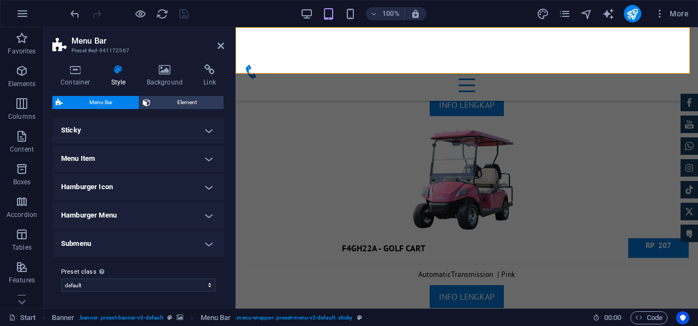
click at [157, 239] on h4 "Submenu" at bounding box center [138, 244] width 172 height 26
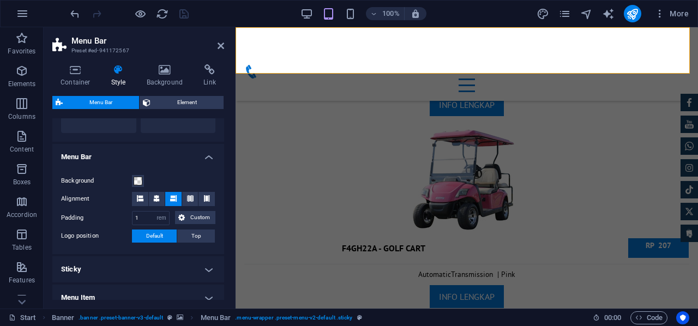
scroll to position [327, 0]
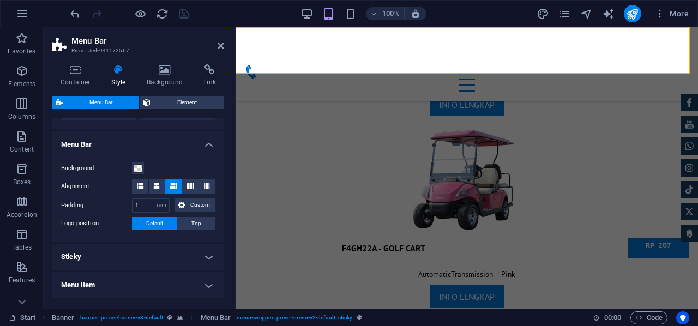
click at [183, 254] on h4 "Sticky" at bounding box center [138, 257] width 172 height 26
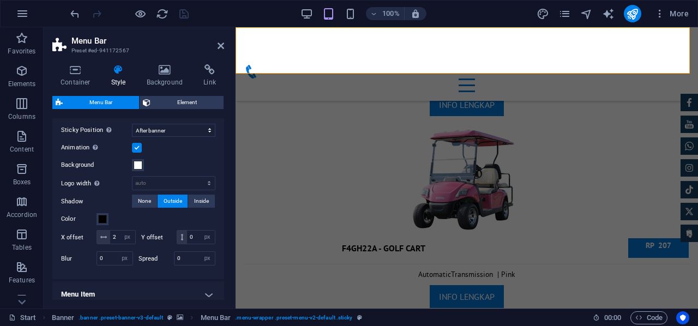
scroll to position [600, 0]
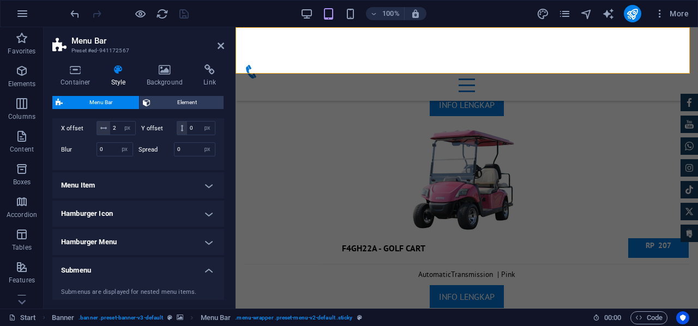
click at [167, 197] on h4 "Menu Item" at bounding box center [138, 185] width 172 height 26
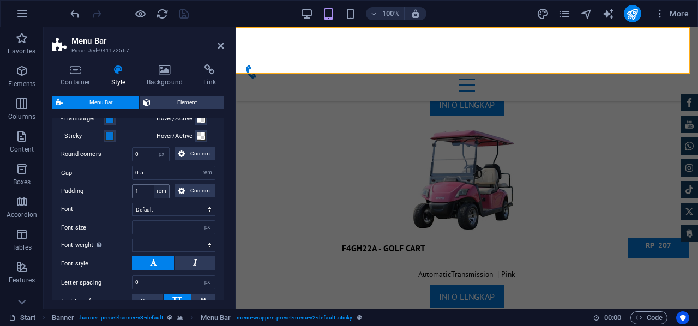
scroll to position [763, 0]
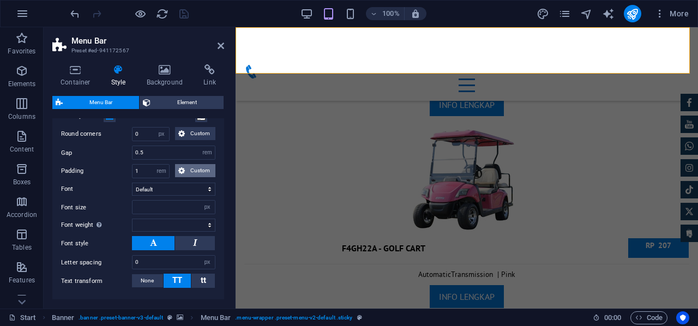
click at [191, 177] on span "Custom" at bounding box center [200, 170] width 24 height 13
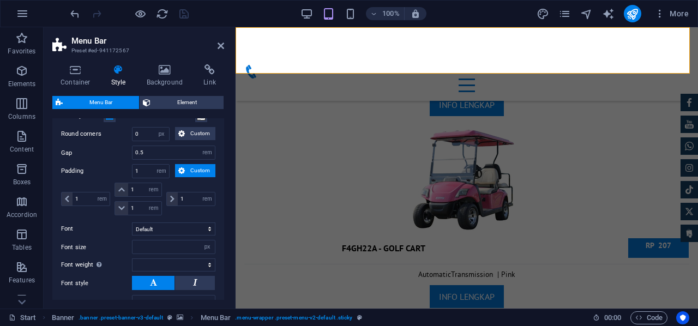
click at [191, 177] on span "Custom" at bounding box center [200, 170] width 24 height 13
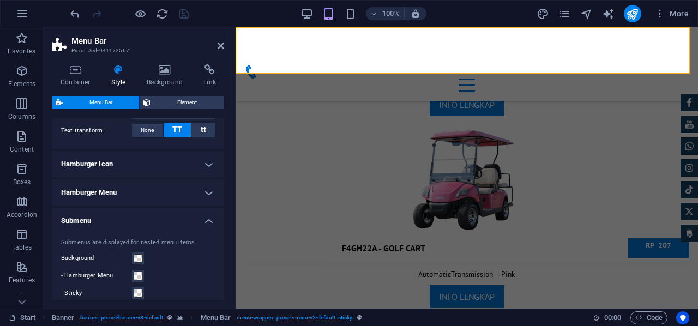
scroll to position [927, 0]
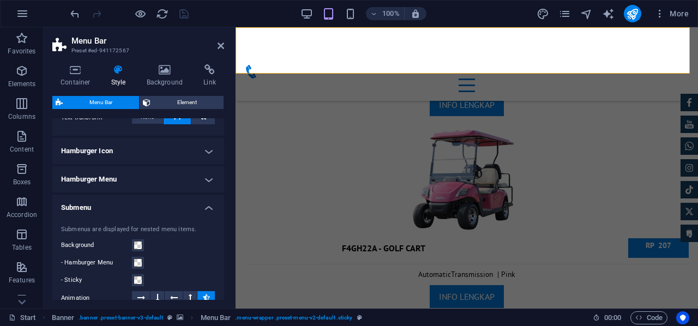
click at [200, 159] on h4 "Hamburger Icon" at bounding box center [138, 151] width 172 height 26
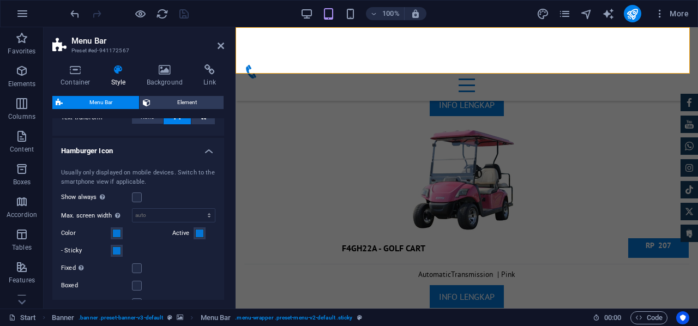
click at [200, 158] on h4 "Hamburger Icon" at bounding box center [138, 148] width 172 height 20
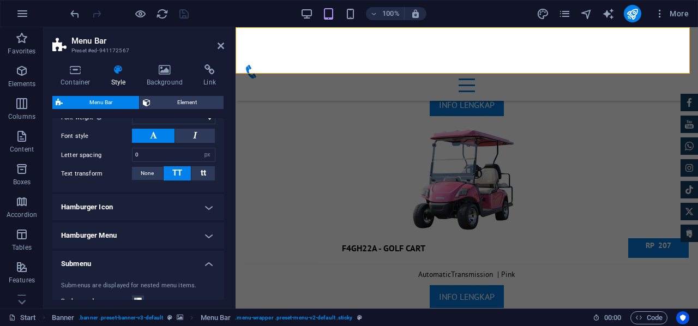
scroll to position [870, 0]
click at [189, 94] on div "Container Style Background Link Size Height Default px rem % vh vw Min. height …" at bounding box center [138, 182] width 172 height 236
click at [188, 101] on span "Element" at bounding box center [187, 102] width 67 height 13
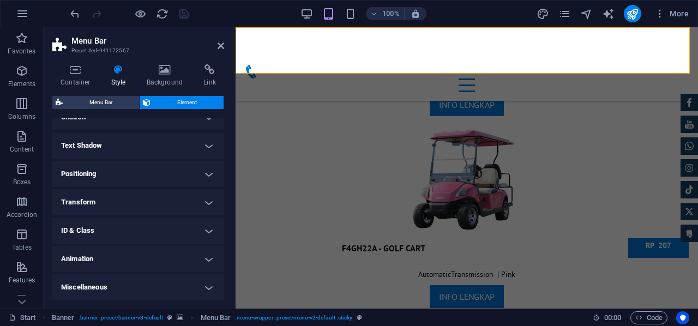
scroll to position [0, 0]
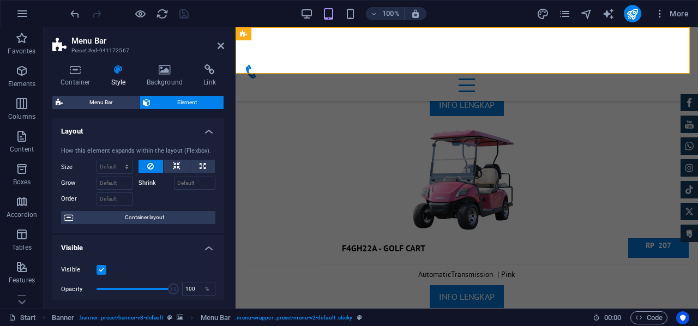
click at [383, 59] on div "Home About us Produk GALERI Contact BECOME DEALER Menu" at bounding box center [467, 64] width 462 height 74
click at [97, 100] on span "Menu Bar" at bounding box center [101, 102] width 70 height 13
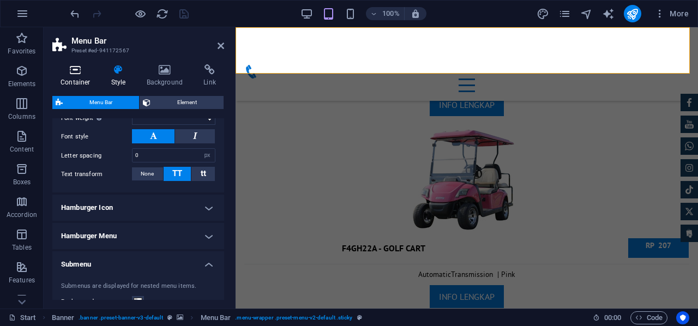
click at [76, 77] on h4 "Container" at bounding box center [77, 75] width 51 height 23
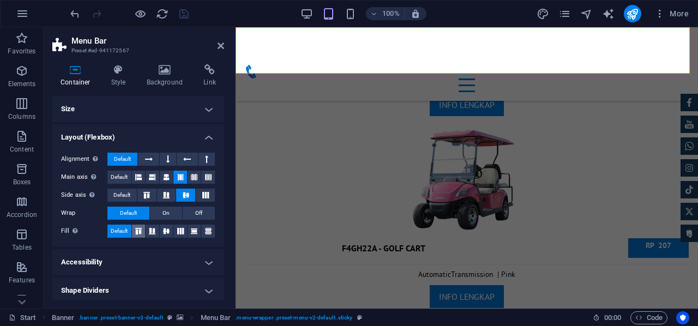
scroll to position [3, 0]
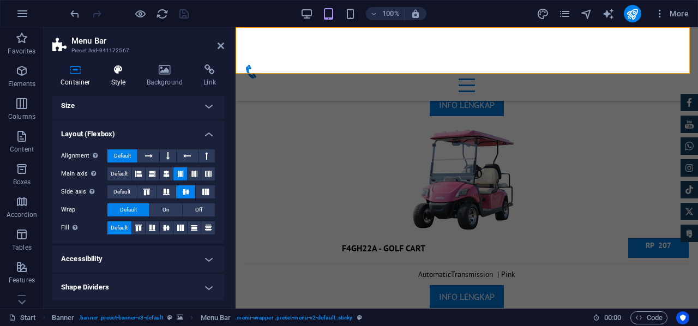
click at [106, 78] on h4 "Style" at bounding box center [120, 75] width 35 height 23
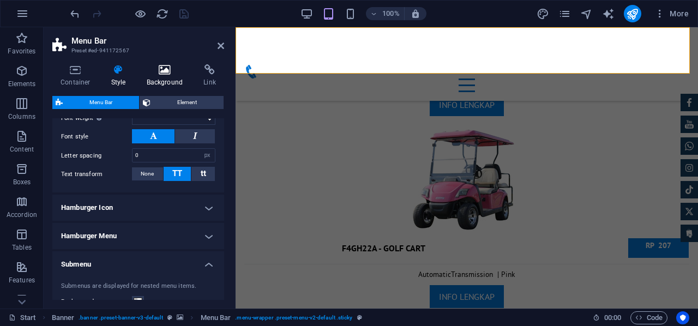
click at [154, 80] on h4 "Background" at bounding box center [166, 75] width 57 height 23
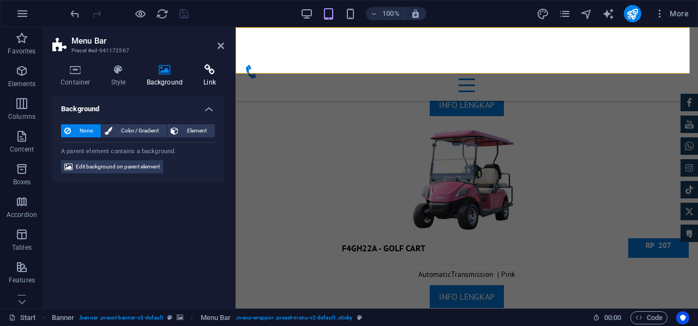
click at [210, 75] on icon at bounding box center [209, 69] width 29 height 11
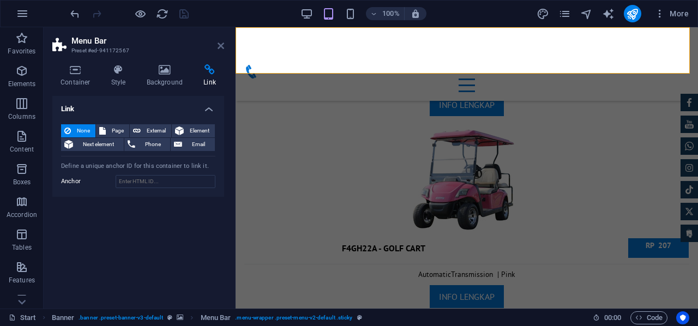
click at [221, 43] on icon at bounding box center [221, 45] width 7 height 9
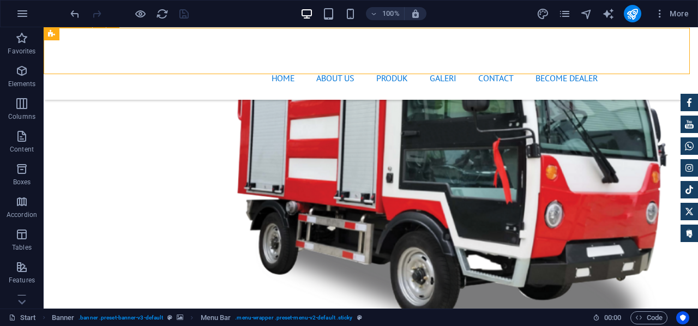
scroll to position [3387, 0]
click at [75, 10] on icon "undo" at bounding box center [75, 14] width 13 height 13
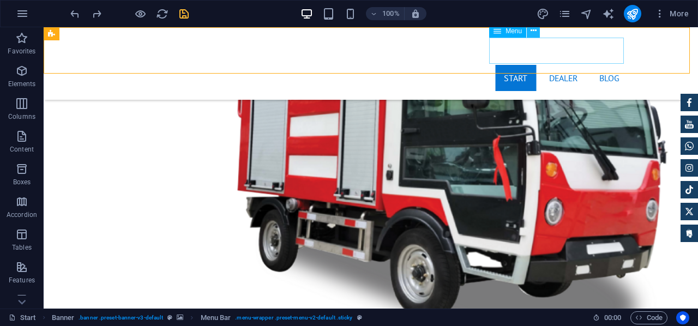
click at [532, 34] on icon at bounding box center [533, 30] width 6 height 11
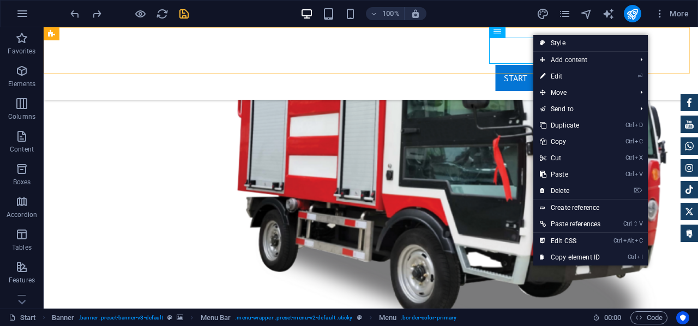
click at [473, 42] on div "Start Dealer Blog Menu" at bounding box center [371, 63] width 654 height 73
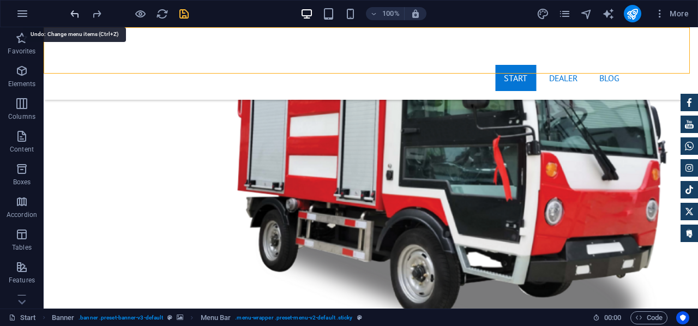
click at [74, 16] on icon "undo" at bounding box center [75, 14] width 13 height 13
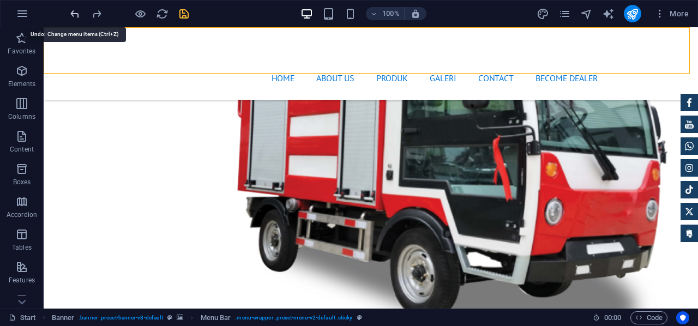
click at [74, 16] on icon "undo" at bounding box center [75, 14] width 13 height 13
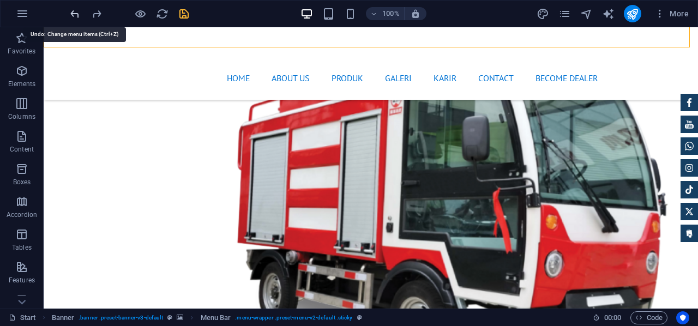
scroll to position [3413, 0]
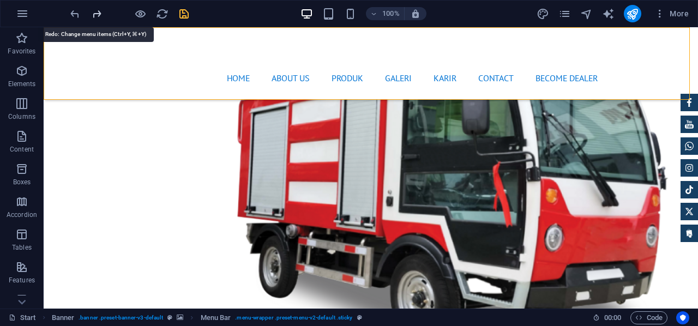
click at [102, 13] on icon "redo" at bounding box center [96, 14] width 13 height 13
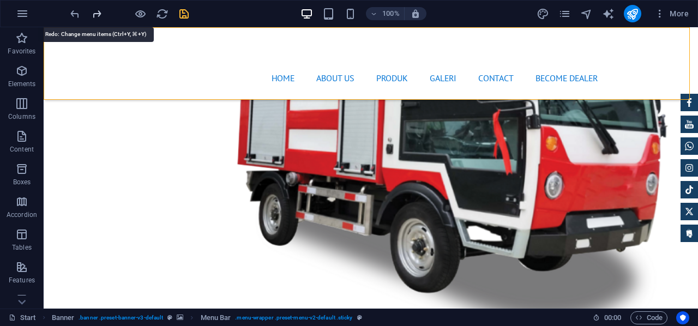
scroll to position [3387, 0]
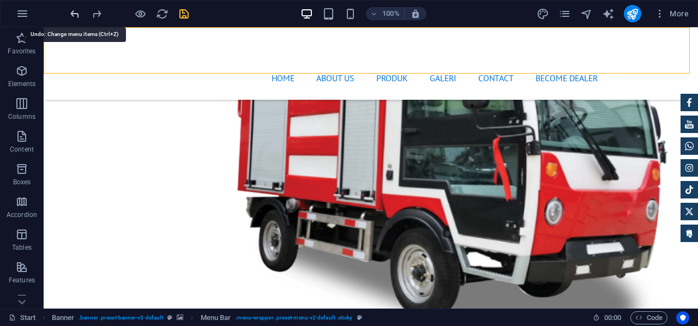
click at [70, 17] on icon "undo" at bounding box center [75, 14] width 13 height 13
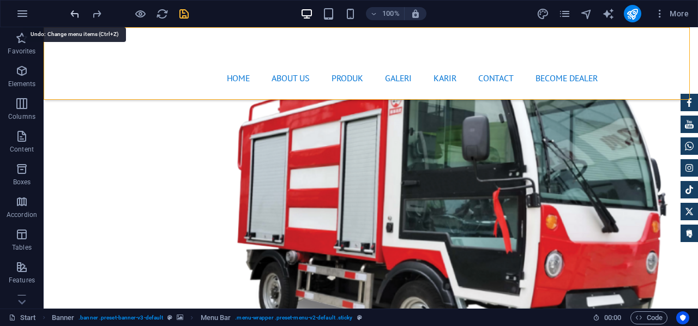
scroll to position [3413, 0]
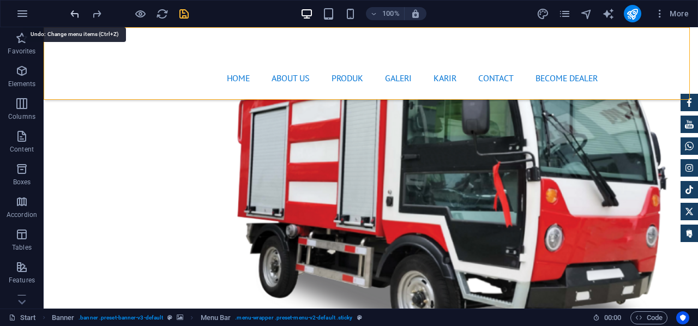
click at [70, 17] on icon "undo" at bounding box center [75, 14] width 13 height 13
click at [70, 16] on icon "undo" at bounding box center [75, 14] width 13 height 13
click at [71, 15] on icon "undo" at bounding box center [75, 14] width 13 height 13
click at [70, 13] on icon "undo" at bounding box center [75, 14] width 13 height 13
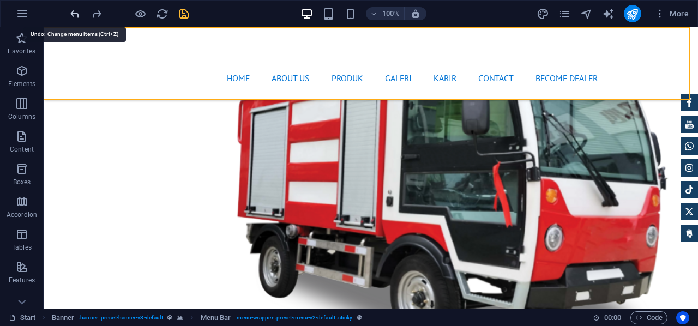
click at [73, 13] on icon "undo" at bounding box center [75, 14] width 13 height 13
click at [77, 15] on icon "undo" at bounding box center [75, 14] width 13 height 13
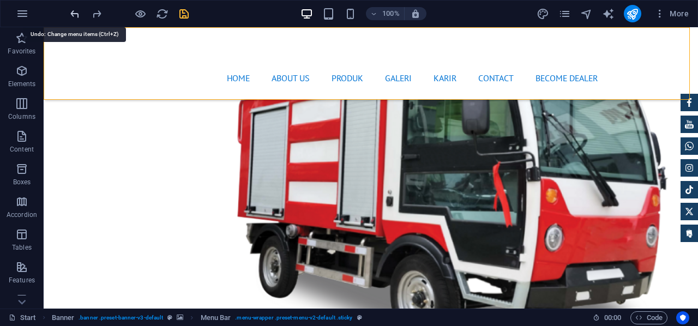
click at [77, 15] on icon "undo" at bounding box center [75, 14] width 13 height 13
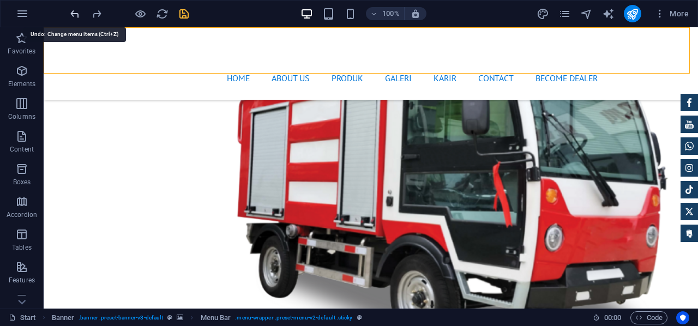
scroll to position [3387, 0]
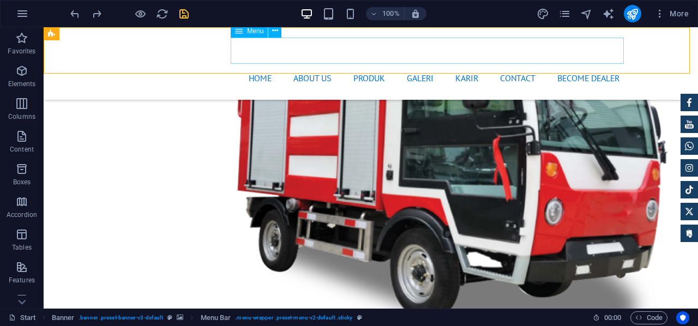
click at [467, 65] on nav "Home About us Produk GALERI KARIR Contact BECOME DEALER" at bounding box center [370, 78] width 515 height 26
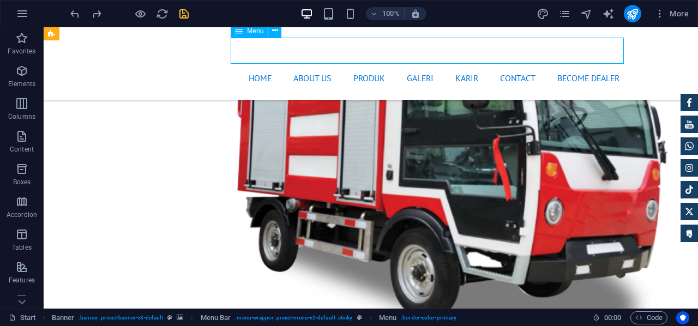
click at [467, 65] on nav "Home About us Produk GALERI KARIR Contact BECOME DEALER" at bounding box center [370, 78] width 515 height 26
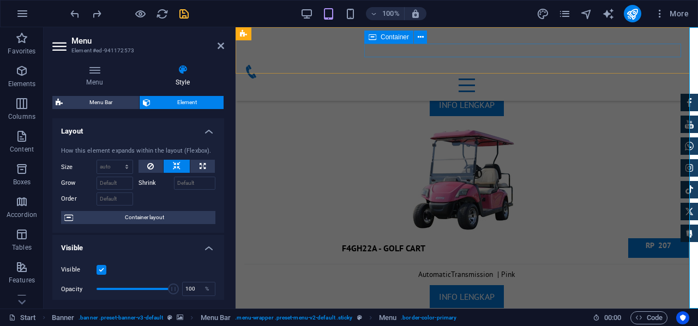
scroll to position [4733, 0]
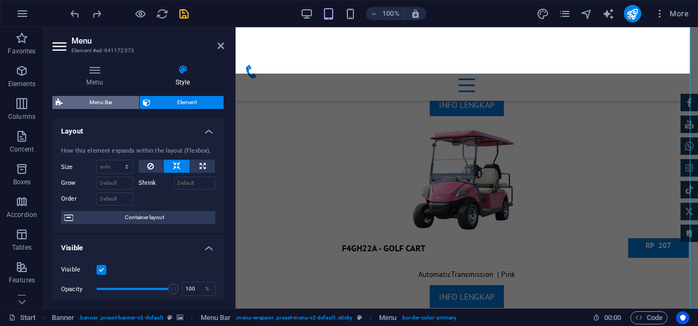
click at [116, 98] on span "Menu Bar" at bounding box center [101, 102] width 70 height 13
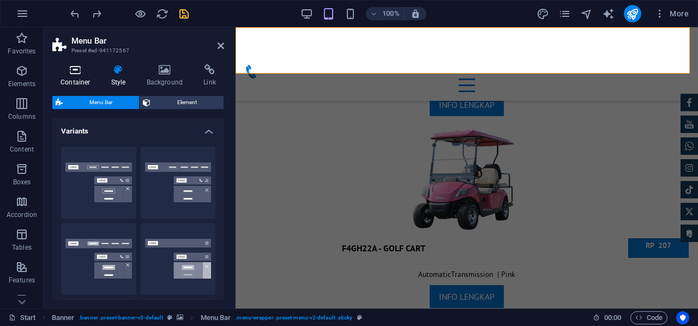
click at [85, 71] on icon at bounding box center [75, 69] width 46 height 11
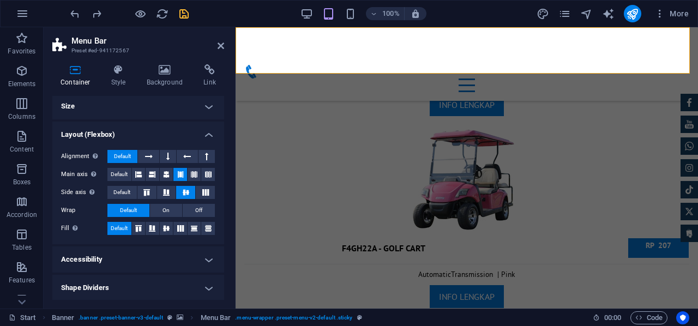
scroll to position [3, 0]
click at [120, 76] on h4 "Style" at bounding box center [120, 75] width 35 height 23
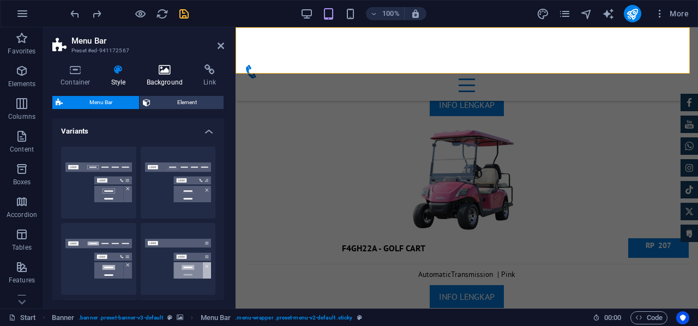
click at [161, 72] on icon at bounding box center [164, 69] width 53 height 11
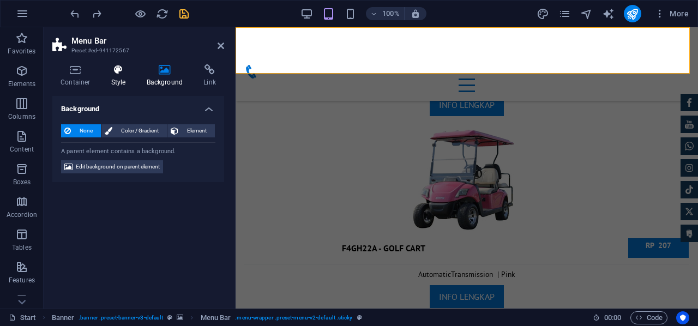
click at [126, 73] on icon at bounding box center [118, 69] width 31 height 11
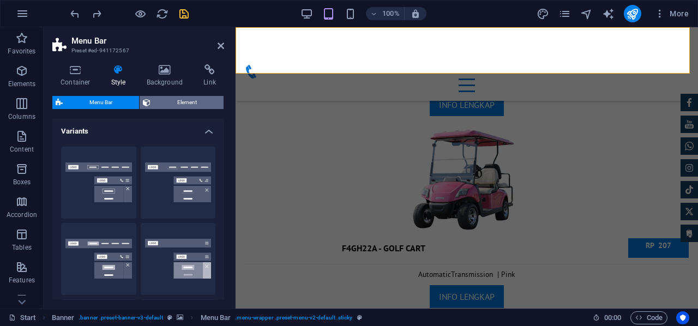
click at [170, 98] on span "Element" at bounding box center [187, 102] width 67 height 13
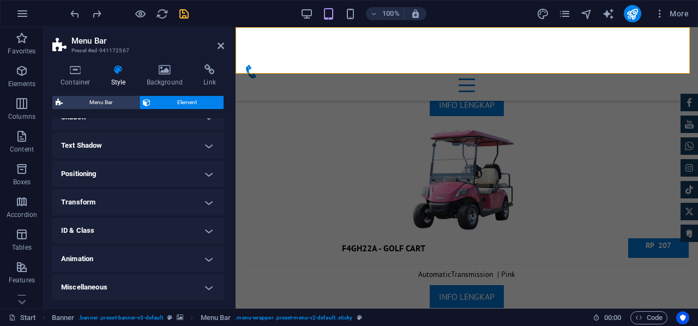
scroll to position [0, 0]
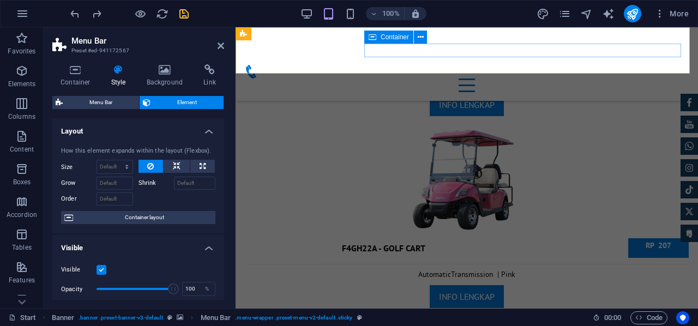
click at [464, 65] on div "Menu" at bounding box center [466, 78] width 445 height 27
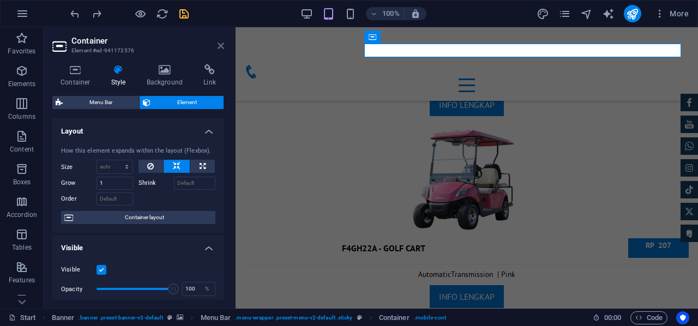
click at [221, 41] on icon at bounding box center [221, 45] width 7 height 9
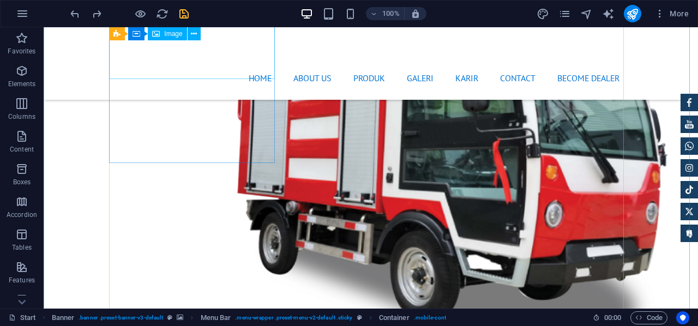
scroll to position [3387, 0]
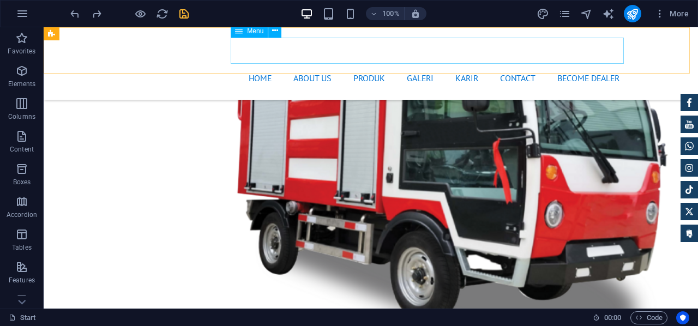
click at [413, 65] on nav "Home About us Produk GALERI KARIR Contact BECOME DEALER" at bounding box center [370, 78] width 515 height 26
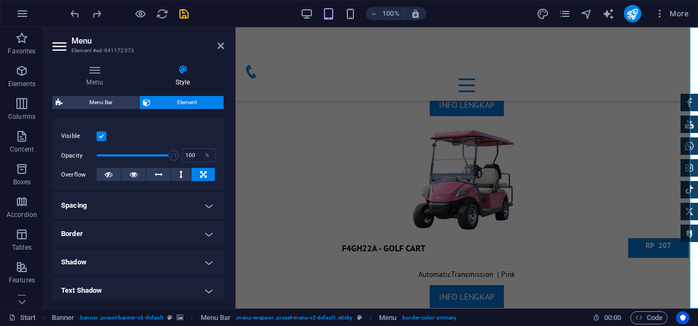
scroll to position [0, 0]
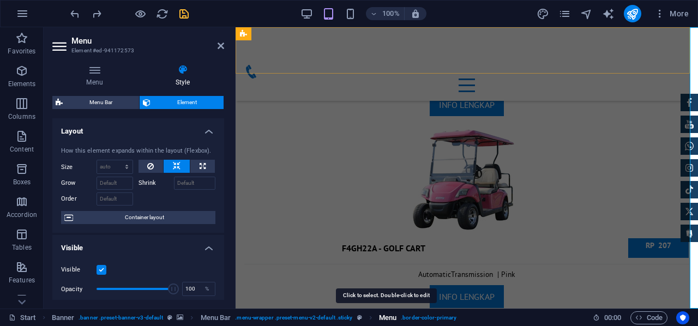
click at [393, 319] on span "Menu" at bounding box center [387, 317] width 17 height 13
click at [297, 319] on span ". menu-wrapper .preset-menu-v2-default .sticky" at bounding box center [293, 317] width 117 height 13
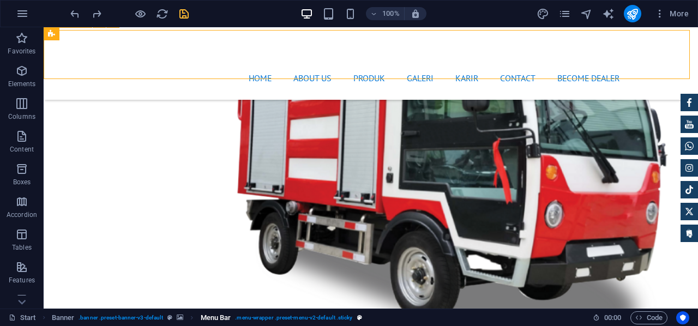
scroll to position [3387, 0]
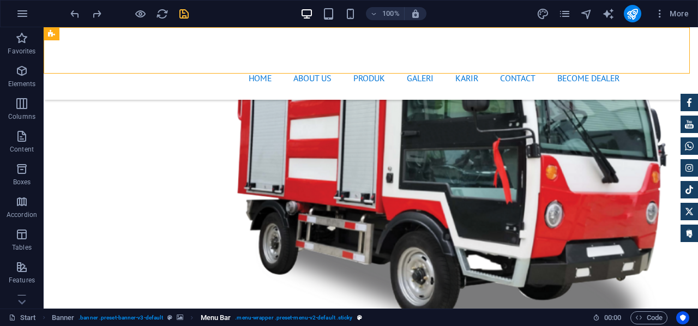
click at [301, 316] on span ". menu-wrapper .preset-menu-v2-default .sticky" at bounding box center [293, 317] width 117 height 13
click at [455, 65] on nav "Home About us Produk GALERI KARIR Contact BECOME DEALER" at bounding box center [370, 78] width 515 height 26
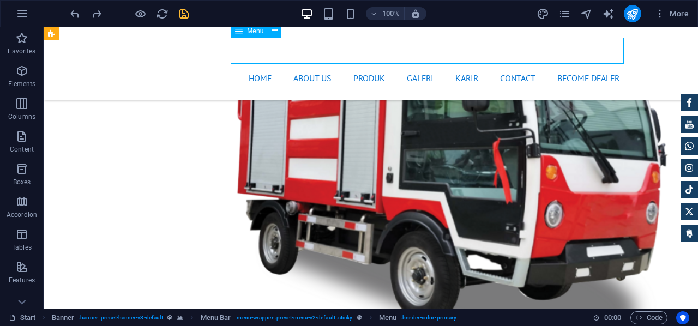
click at [455, 65] on nav "Home About us Produk GALERI KARIR Contact BECOME DEALER" at bounding box center [370, 78] width 515 height 26
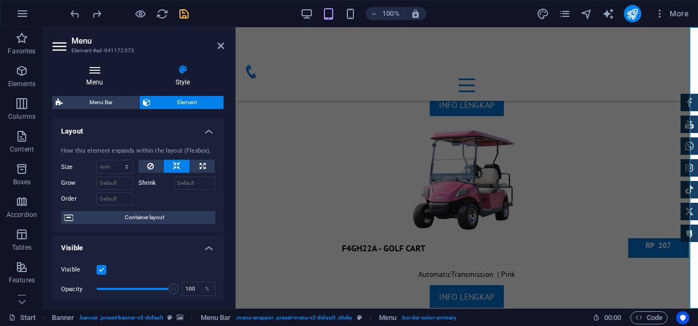
click at [107, 75] on icon at bounding box center [94, 69] width 85 height 11
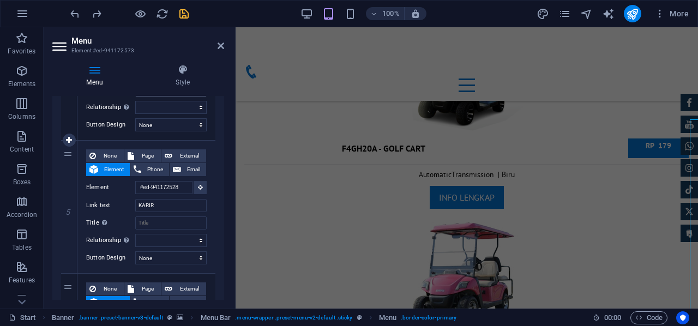
scroll to position [600, 0]
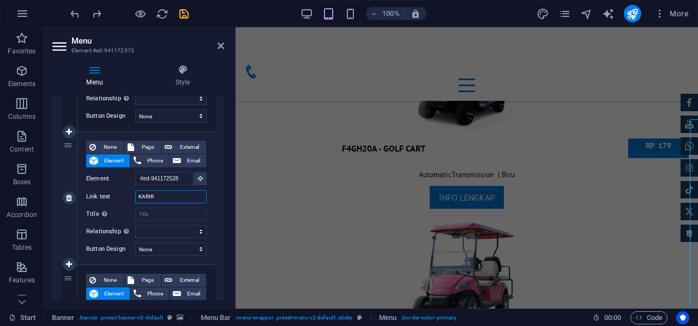
click at [163, 196] on input "KARIR" at bounding box center [170, 196] width 71 height 13
drag, startPoint x: 184, startPoint y: 197, endPoint x: 94, endPoint y: 197, distance: 90.5
click at [94, 197] on div "Link text KARIR" at bounding box center [146, 196] width 120 height 13
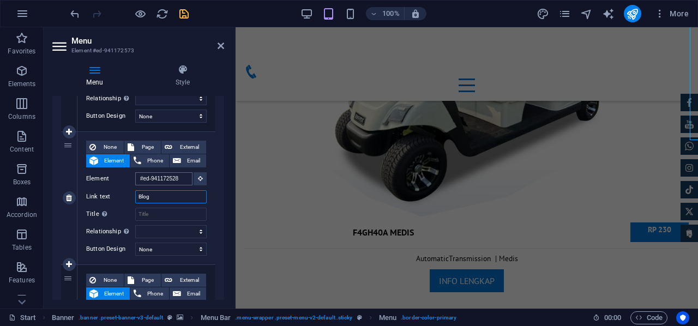
scroll to position [7504, 0]
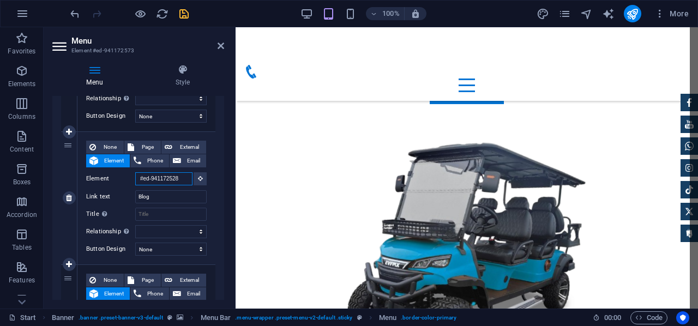
click at [181, 179] on input "#ed-941172528" at bounding box center [163, 178] width 57 height 13
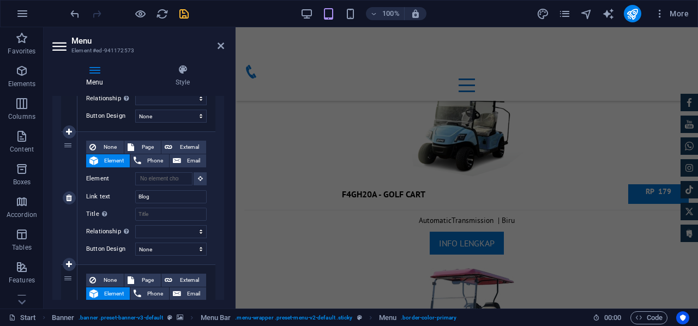
scroll to position [0, 0]
click at [213, 170] on div "None Page External Element Phone Email Page Start Dealer Blog Legal Notice Priv…" at bounding box center [146, 198] width 138 height 132
click at [181, 9] on icon "save" at bounding box center [184, 14] width 13 height 13
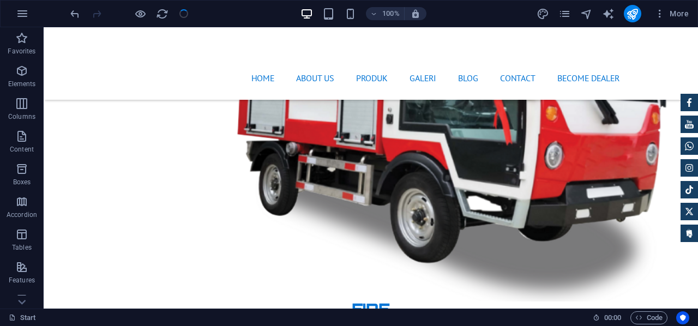
scroll to position [3444, 0]
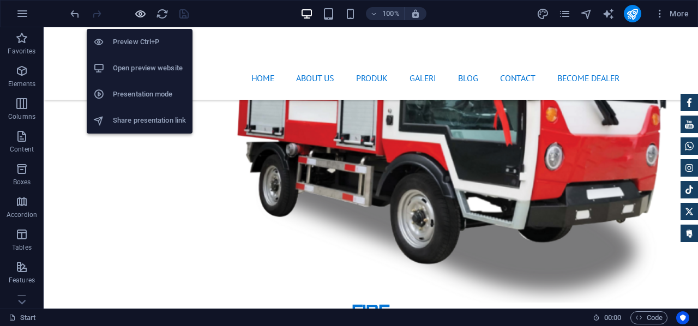
click at [137, 16] on icon "button" at bounding box center [140, 14] width 13 height 13
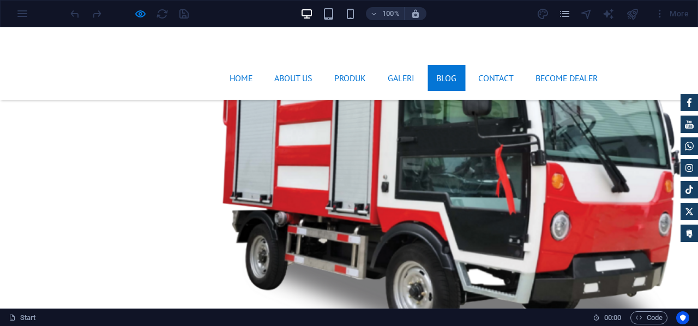
click at [447, 65] on link "Blog" at bounding box center [446, 78] width 38 height 26
click at [451, 65] on link "Blog" at bounding box center [446, 78] width 38 height 26
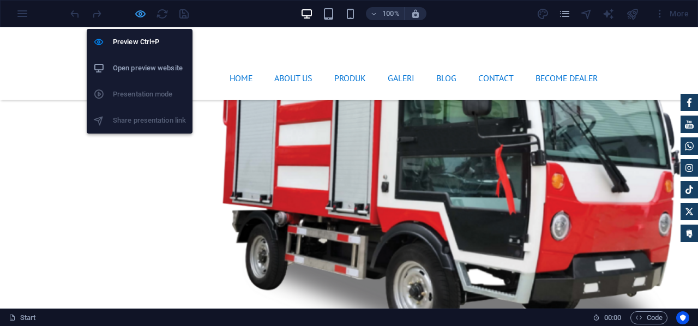
click at [138, 16] on icon "button" at bounding box center [140, 14] width 13 height 13
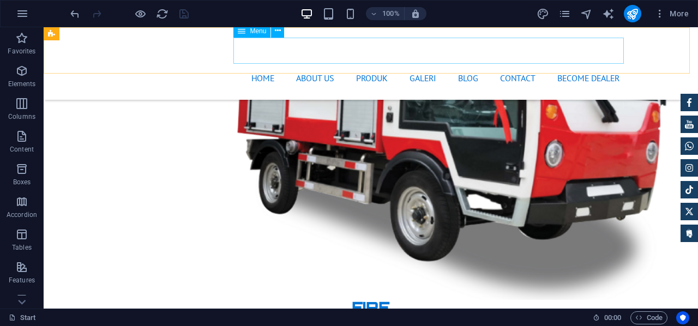
click at [463, 65] on nav "Home About us Produk GALERI Blog Contact BECOME DEALER" at bounding box center [370, 78] width 515 height 26
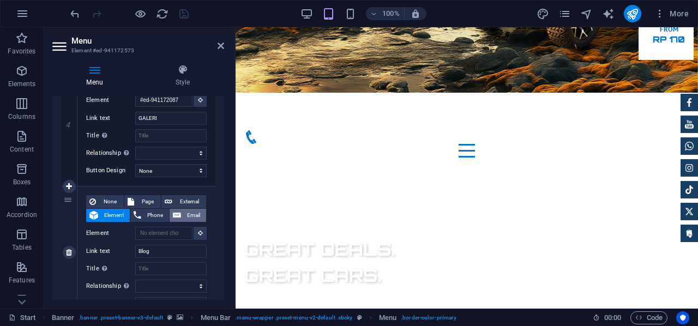
scroll to position [1460, 0]
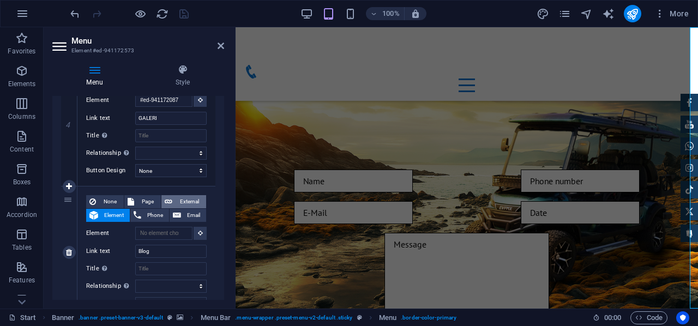
click at [180, 198] on span "External" at bounding box center [189, 201] width 27 height 13
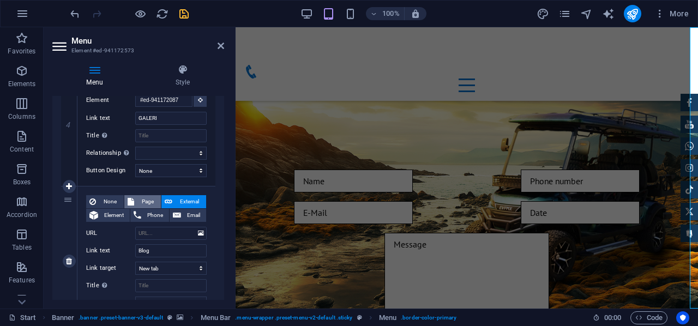
click at [152, 202] on span "Page" at bounding box center [147, 201] width 20 height 13
click at [185, 199] on span "External" at bounding box center [189, 201] width 27 height 13
click at [104, 201] on span "None" at bounding box center [109, 201] width 21 height 13
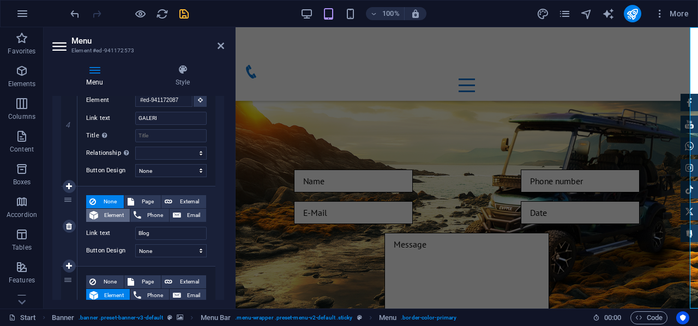
click at [114, 215] on span "Element" at bounding box center [113, 215] width 25 height 13
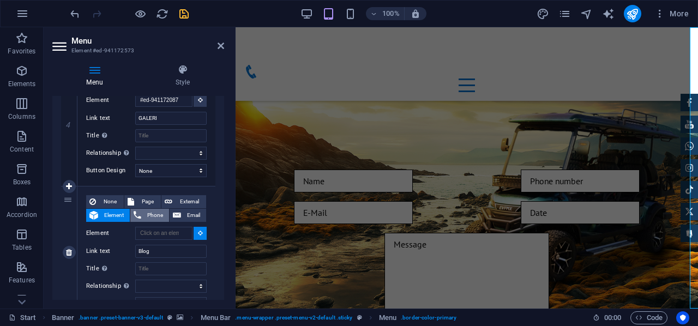
click at [156, 215] on span "Phone" at bounding box center [154, 215] width 21 height 13
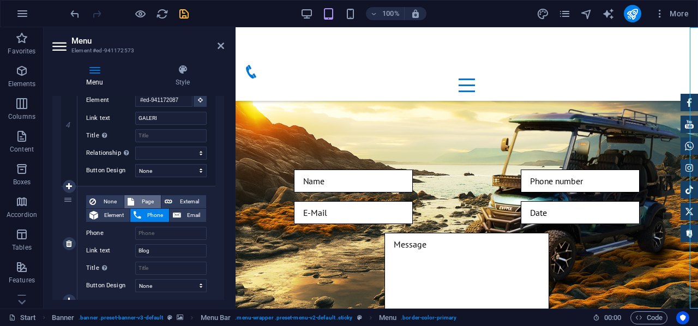
click at [155, 202] on span "Page" at bounding box center [147, 201] width 20 height 13
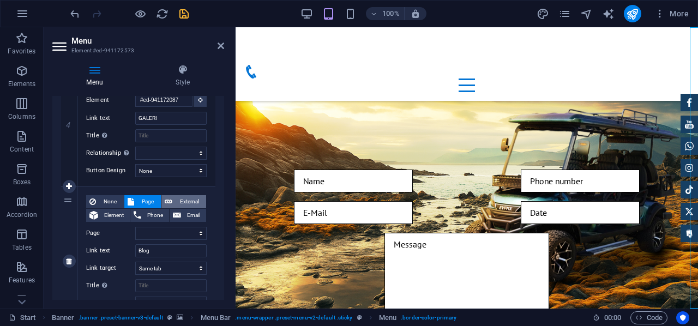
click at [194, 195] on span "External" at bounding box center [189, 201] width 27 height 13
click at [165, 231] on input "URL" at bounding box center [170, 233] width 71 height 13
click at [146, 234] on input "htttps:/" at bounding box center [170, 233] width 71 height 13
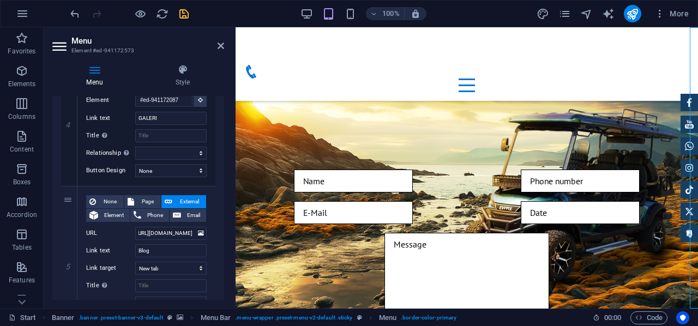
scroll to position [0, 0]
click at [214, 216] on div "1 None Page External Element Phone Email Page Start Dealer Blog Legal Notice Pr…" at bounding box center [138, 137] width 172 height 982
click at [183, 10] on icon "save" at bounding box center [184, 14] width 13 height 13
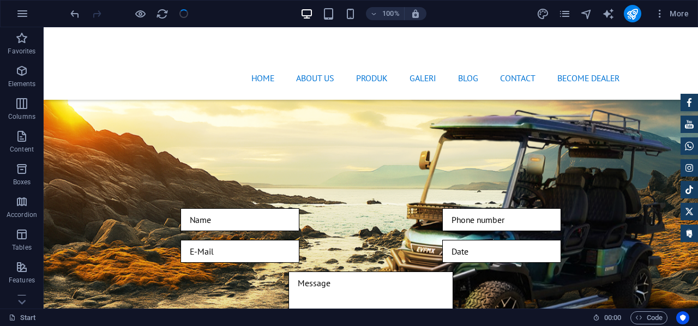
scroll to position [1429, 0]
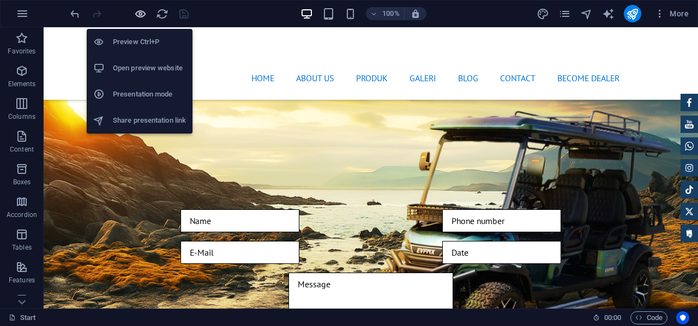
click at [140, 13] on icon "button" at bounding box center [140, 14] width 13 height 13
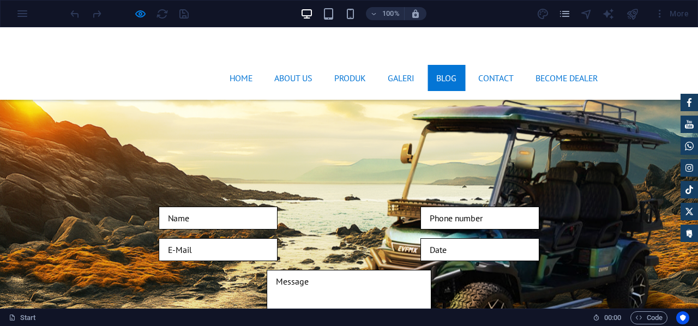
click at [450, 65] on link "Blog" at bounding box center [446, 78] width 38 height 26
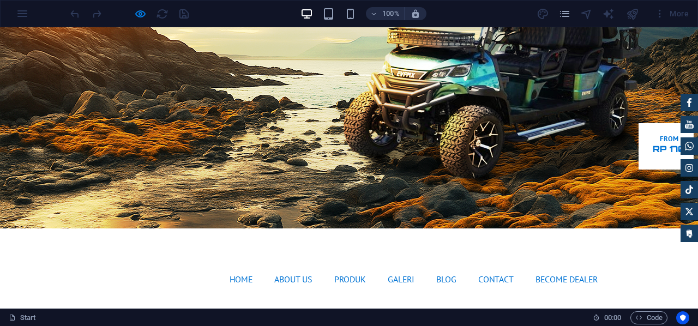
scroll to position [0, 0]
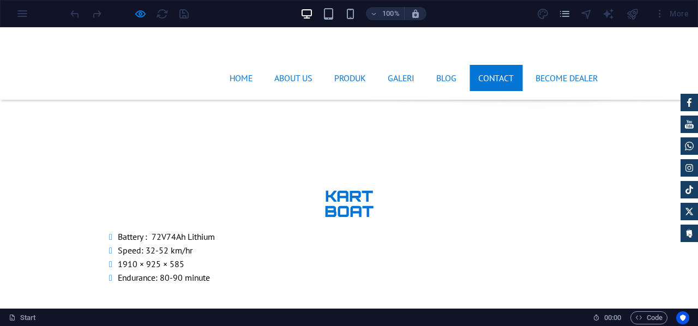
scroll to position [5095, 0]
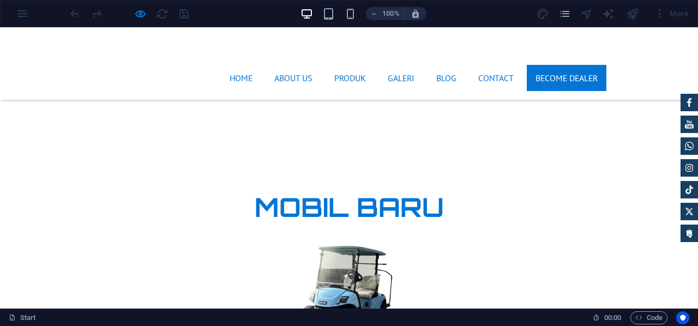
click at [564, 65] on link "BECOME DEALER" at bounding box center [567, 78] width 80 height 26
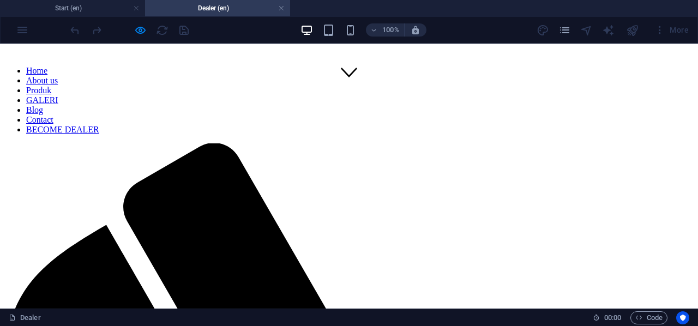
scroll to position [0, 0]
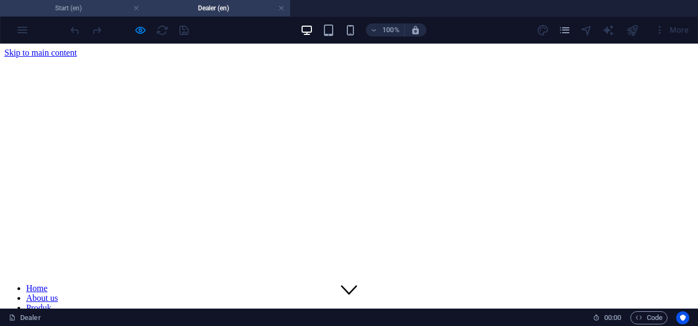
click at [93, 7] on h4 "Start (en)" at bounding box center [72, 8] width 145 height 12
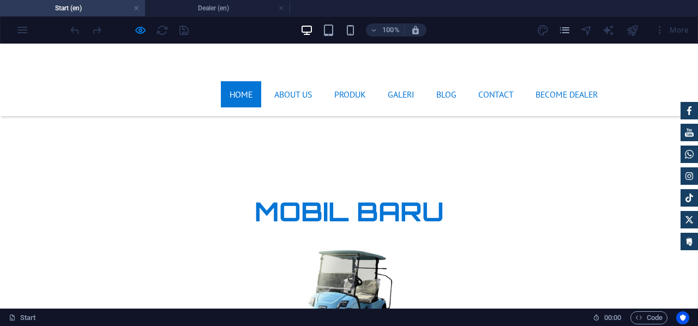
click at [221, 81] on link "Home" at bounding box center [241, 94] width 40 height 26
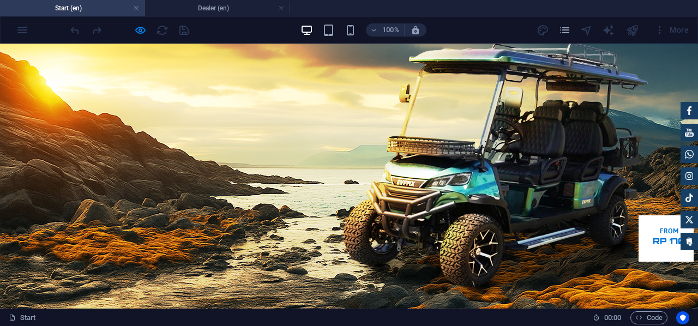
scroll to position [0, 0]
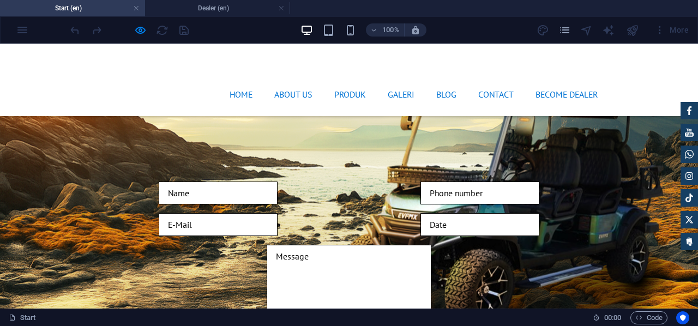
scroll to position [1744, 0]
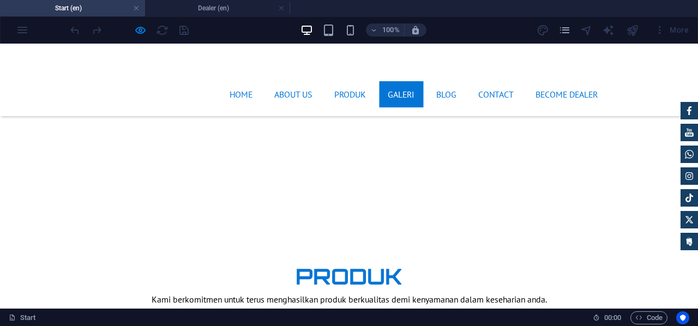
click at [398, 81] on link "GALERI" at bounding box center [401, 94] width 44 height 26
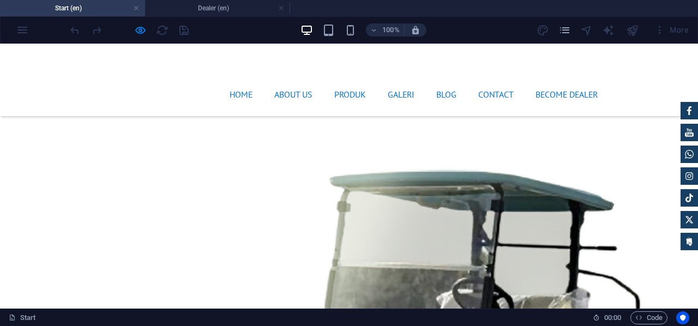
scroll to position [1991, 0]
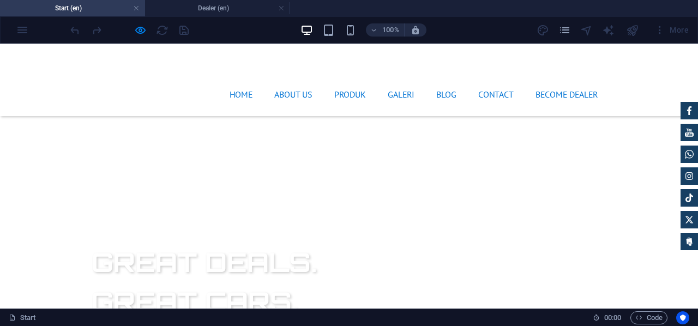
scroll to position [246, 0]
